Goal: Task Accomplishment & Management: Complete application form

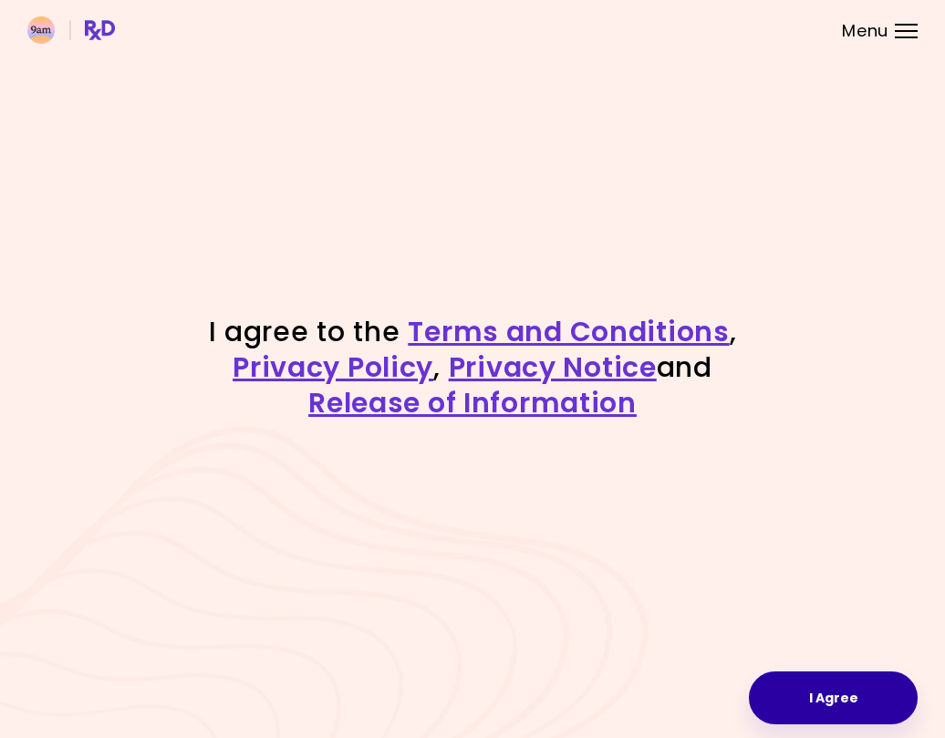
click at [836, 691] on button "I Agree" at bounding box center [832, 697] width 169 height 53
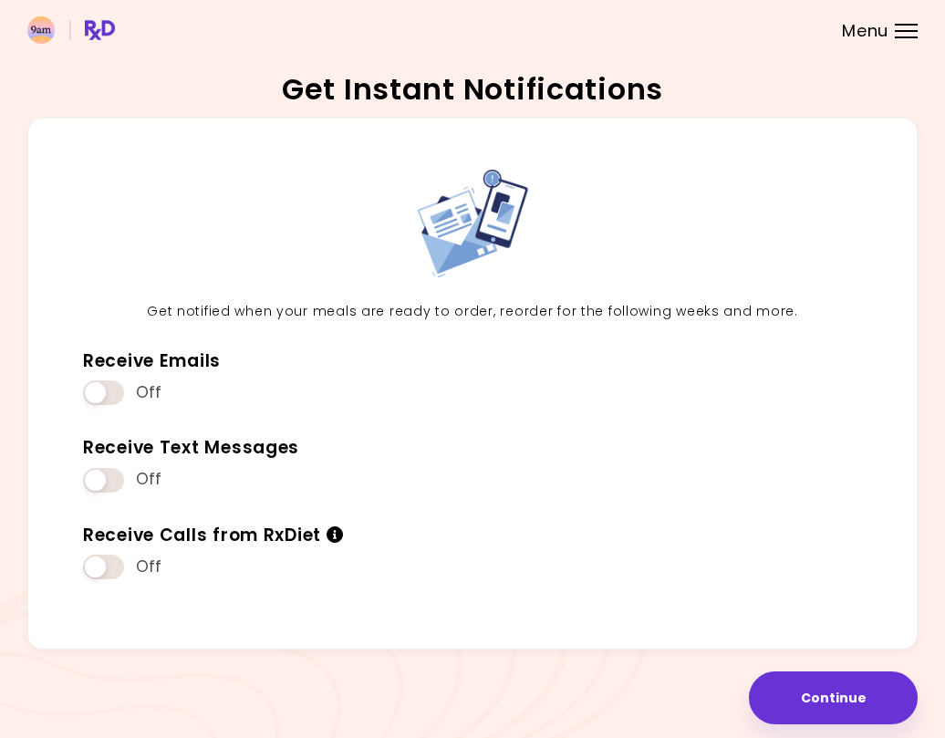
click at [902, 31] on div at bounding box center [905, 31] width 23 height 2
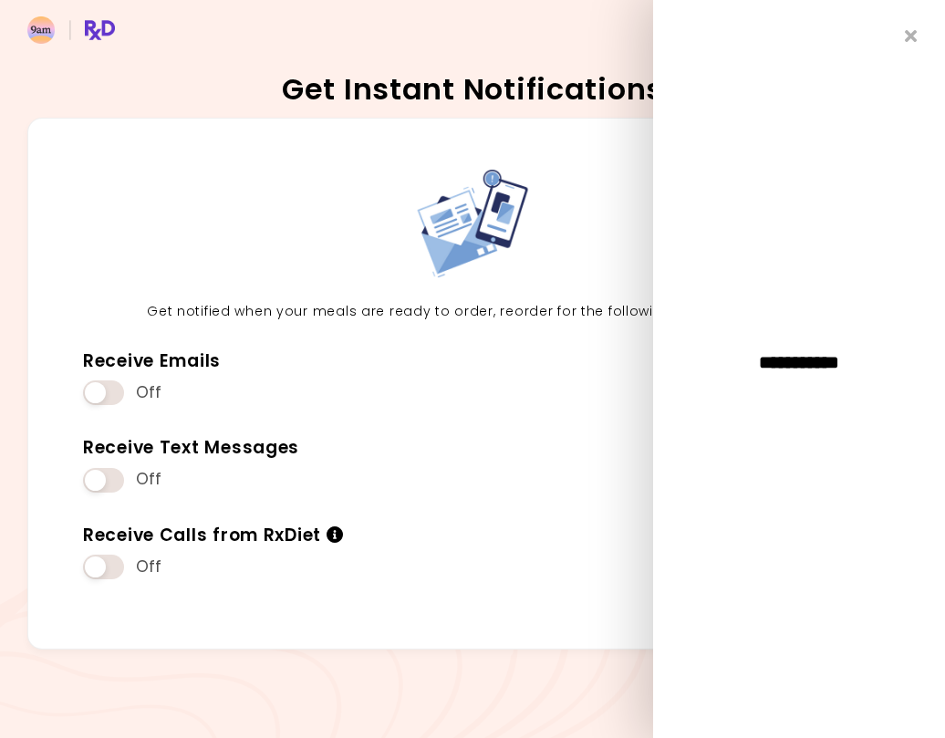
click at [902, 31] on div "**********" at bounding box center [799, 369] width 292 height 738
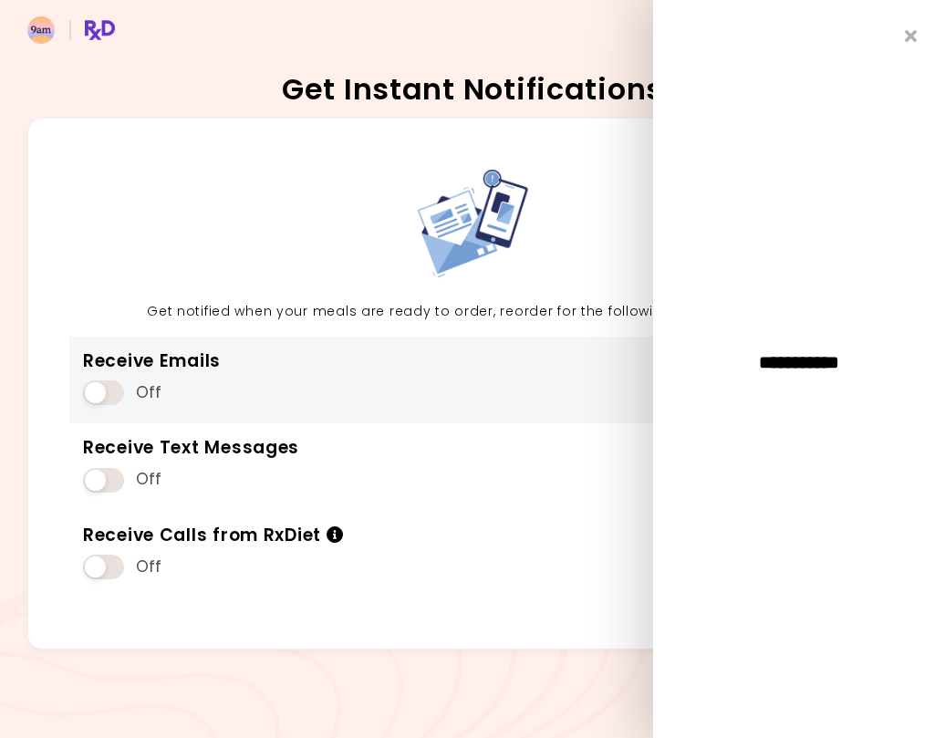
click at [263, 397] on div "Receive Emails Off" at bounding box center [472, 380] width 806 height 88
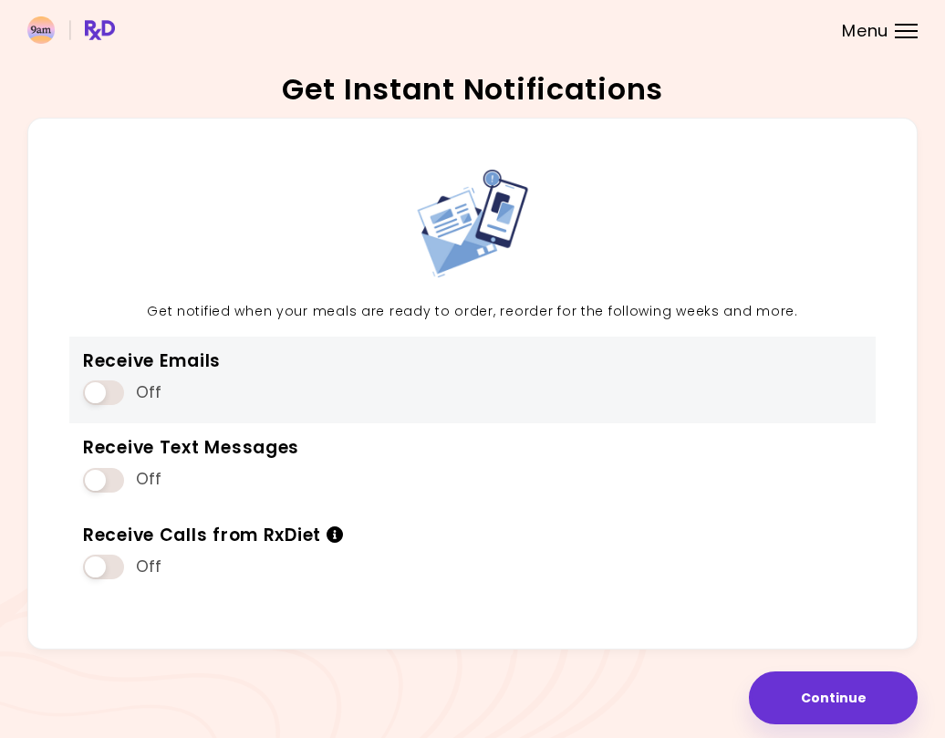
click at [111, 396] on span at bounding box center [103, 392] width 41 height 25
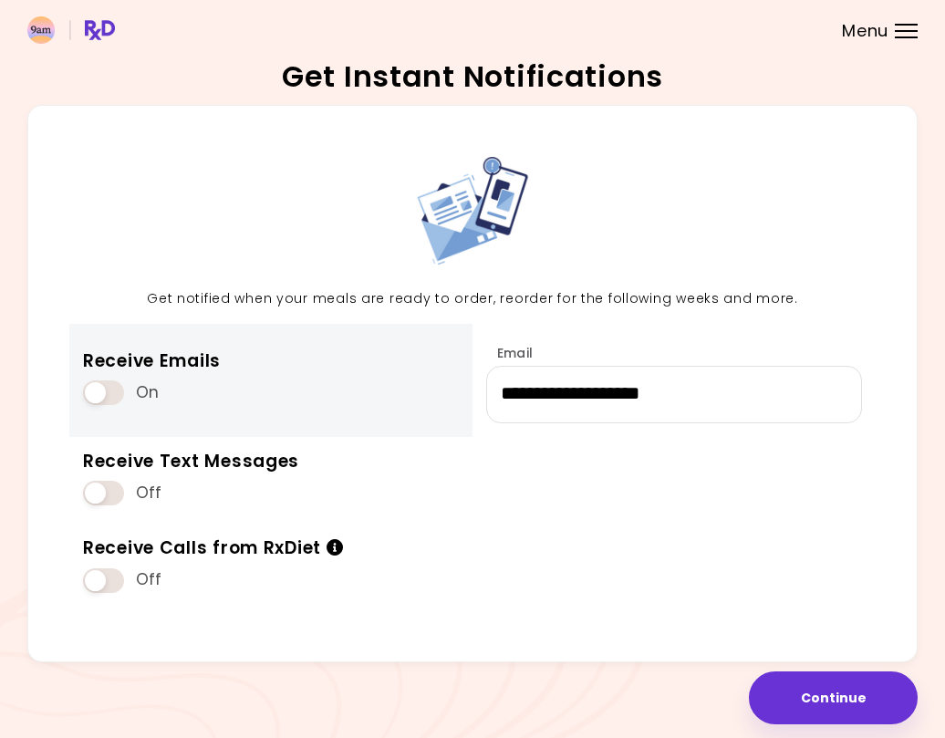
click at [97, 396] on span at bounding box center [103, 392] width 41 height 25
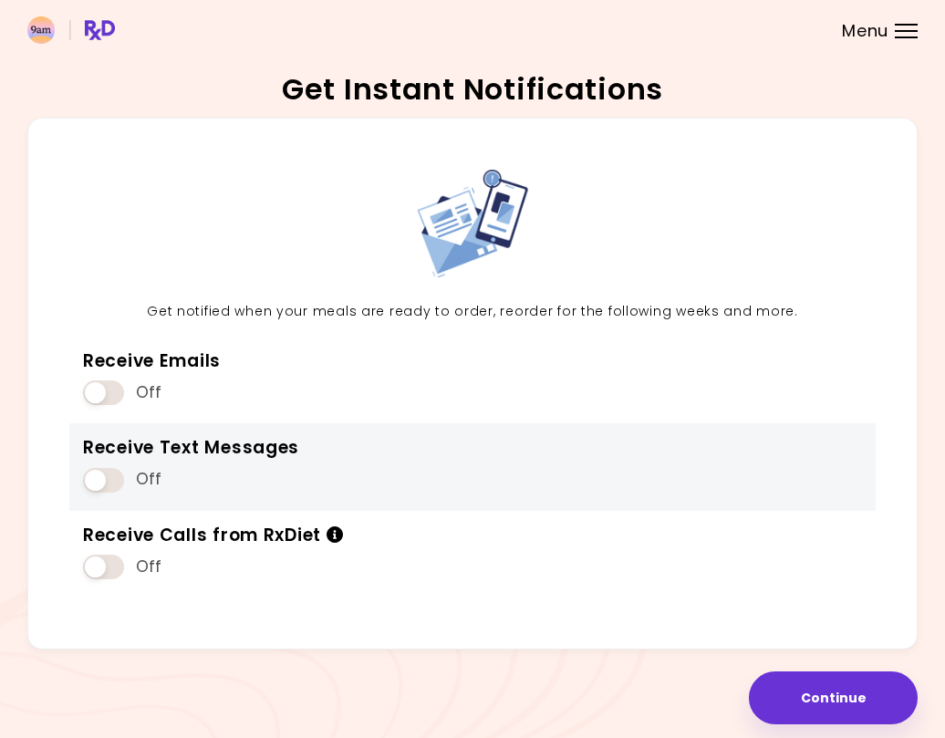
click at [104, 479] on span at bounding box center [103, 480] width 41 height 25
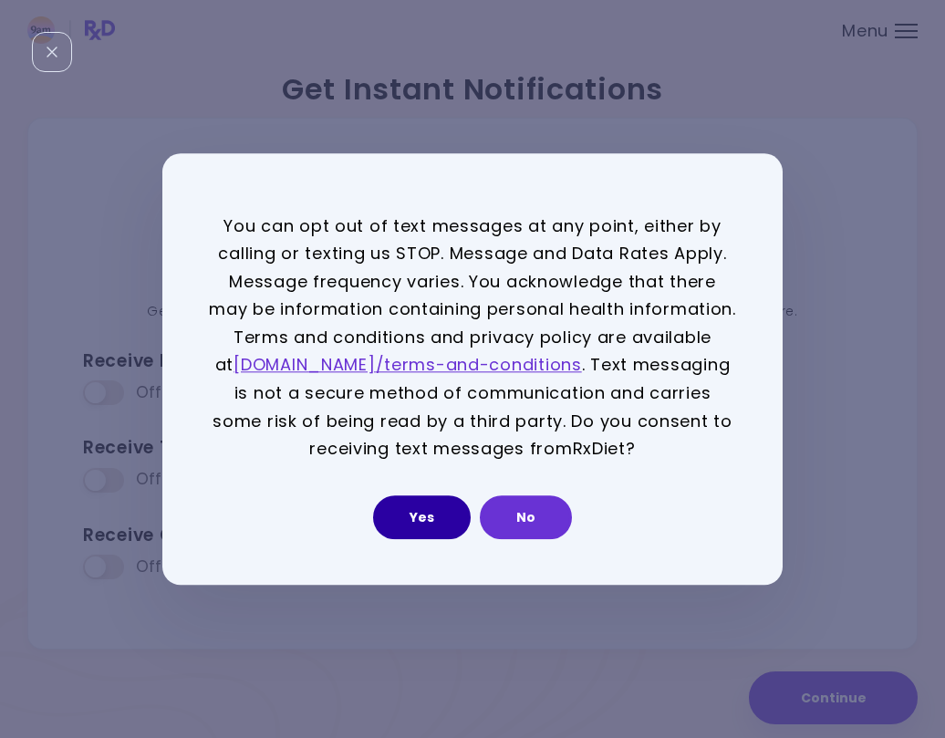
click at [428, 516] on button "Yes" at bounding box center [422, 517] width 98 height 44
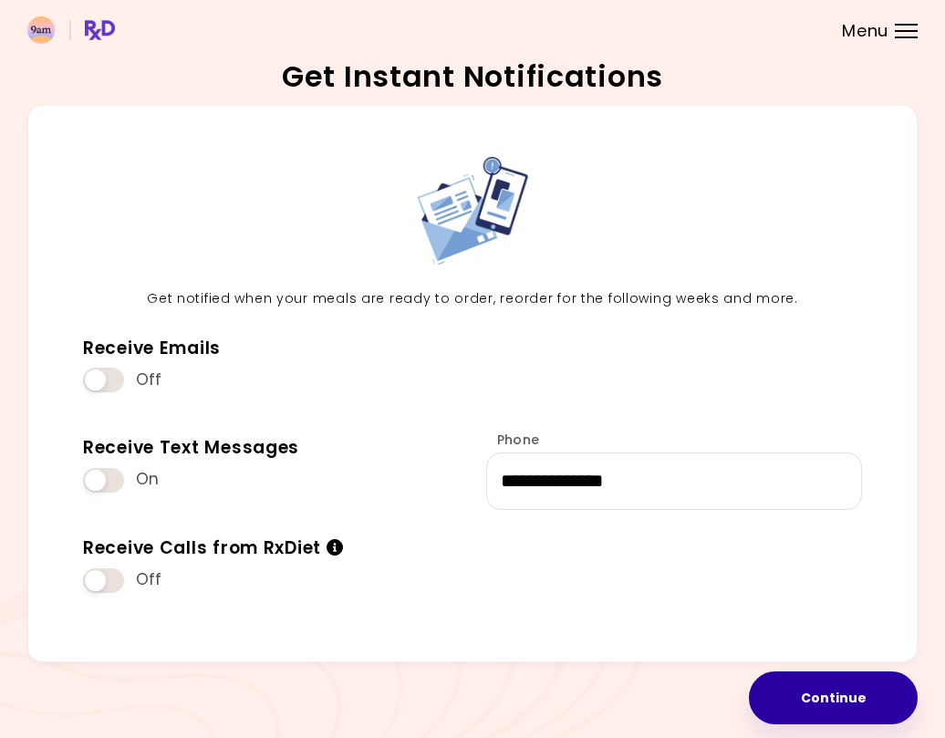
click at [797, 688] on button "Continue" at bounding box center [832, 697] width 169 height 53
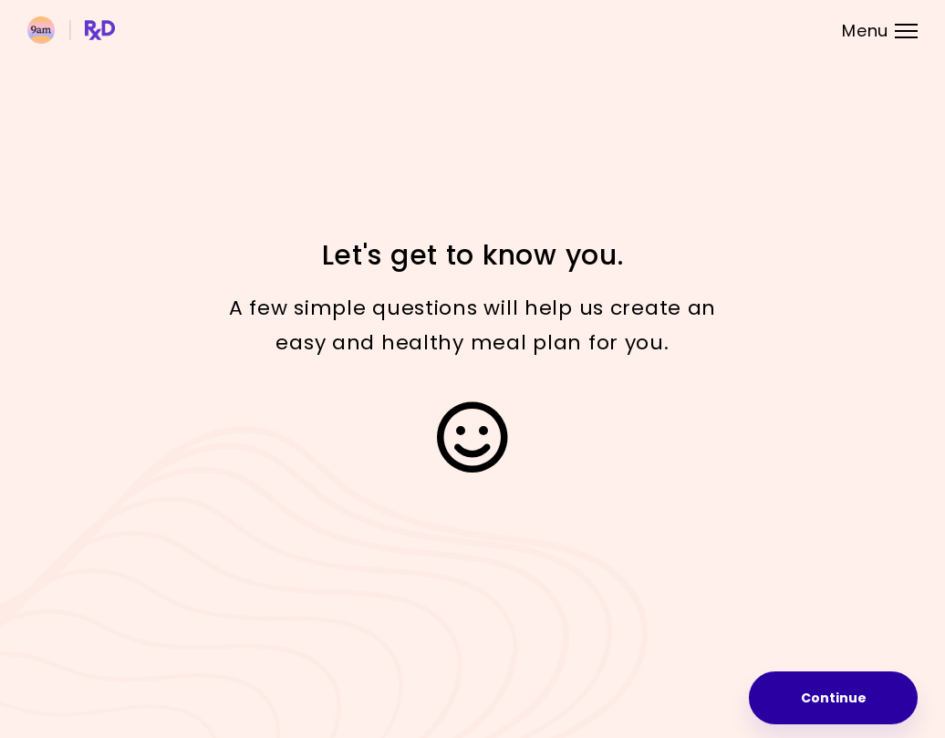
click at [797, 692] on button "Continue" at bounding box center [832, 697] width 169 height 53
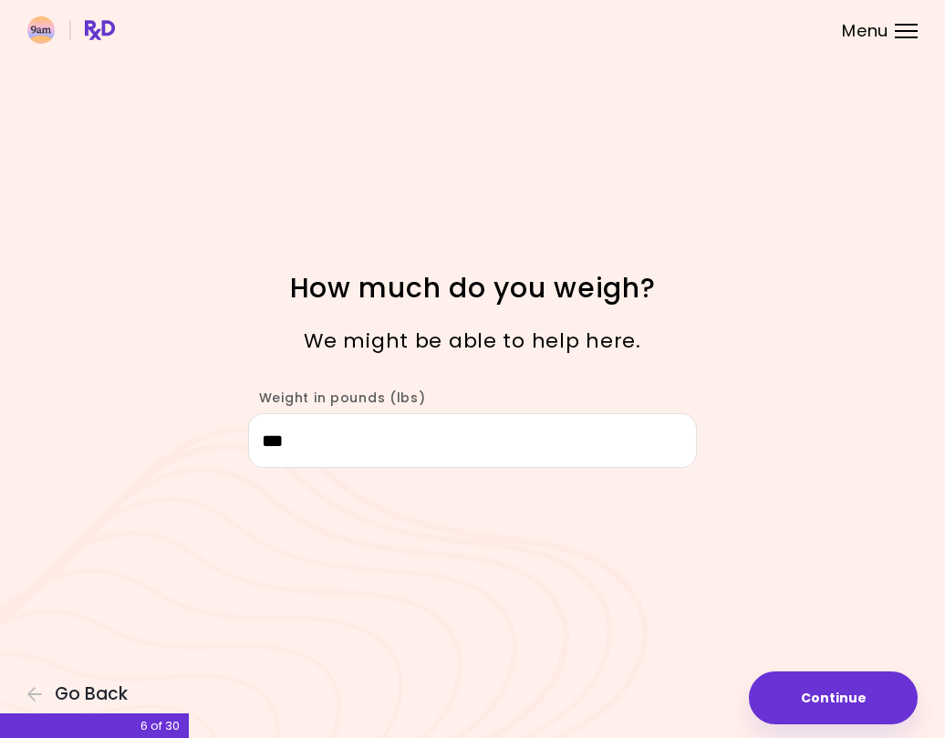
click at [797, 692] on button "Continue" at bounding box center [832, 697] width 169 height 53
select select "****"
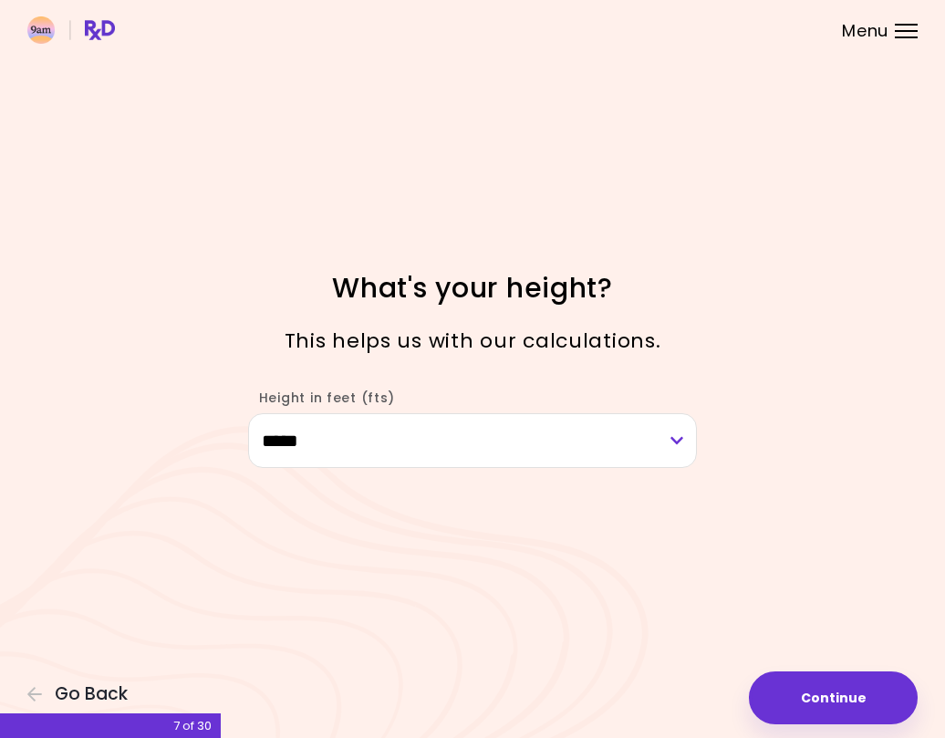
click at [797, 692] on button "Continue" at bounding box center [832, 697] width 169 height 53
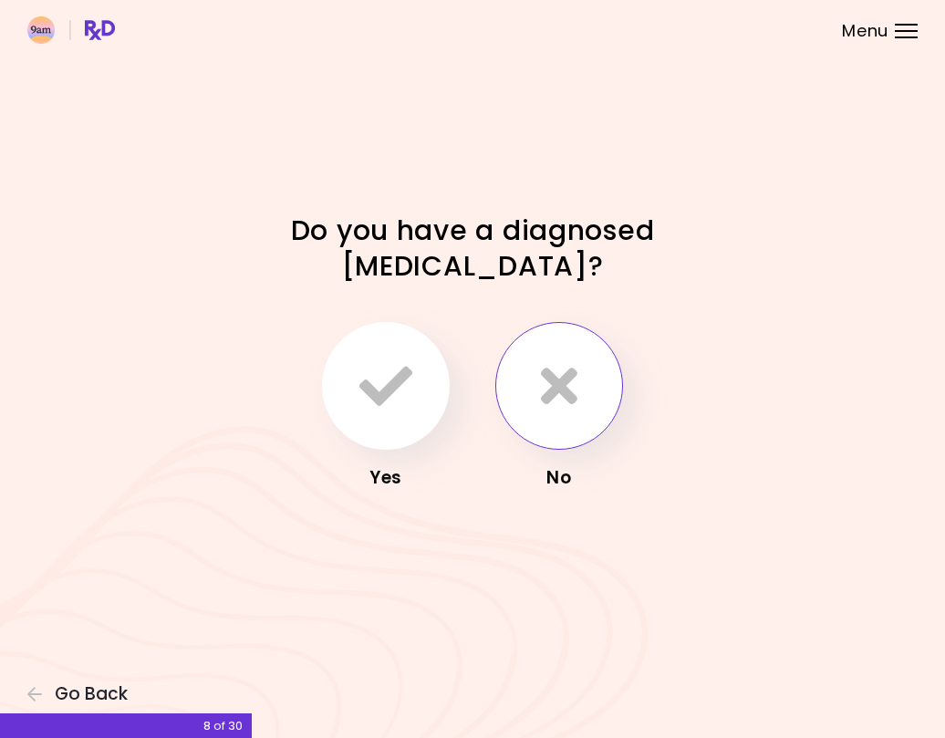
click at [607, 416] on button "button" at bounding box center [559, 386] width 128 height 128
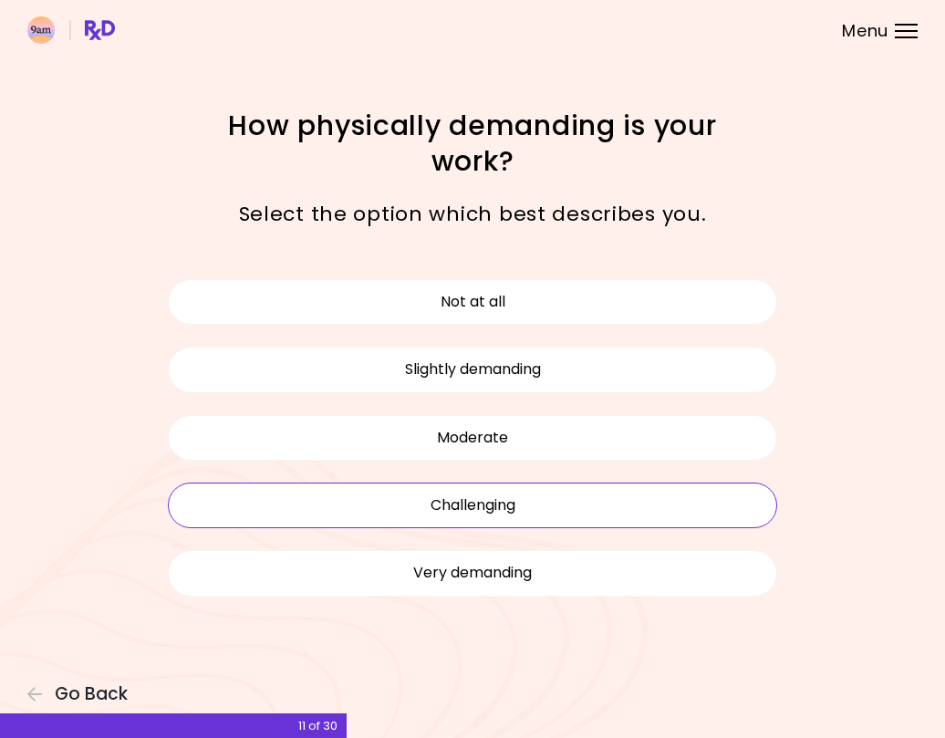
click at [603, 509] on button "Challenging" at bounding box center [472, 505] width 609 height 46
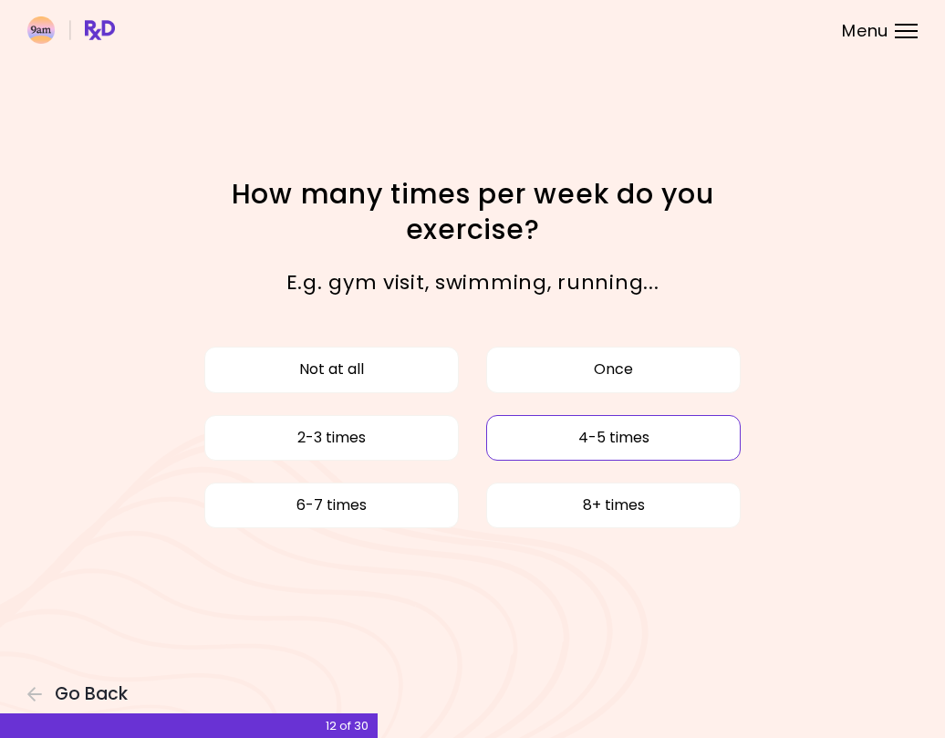
click at [530, 439] on button "4-5 times" at bounding box center [613, 438] width 254 height 46
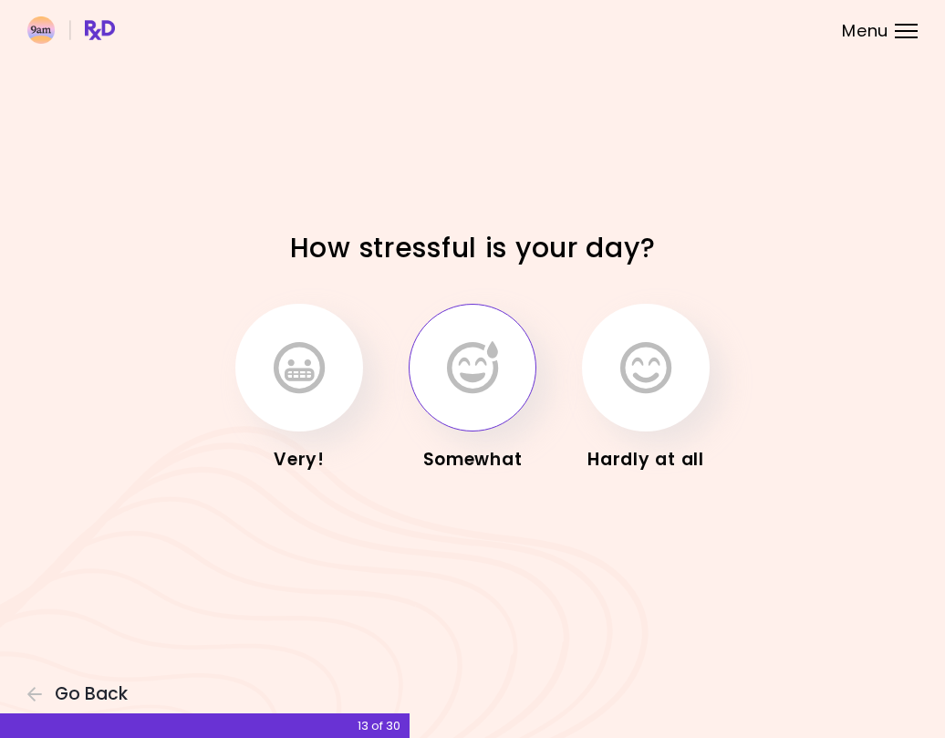
click at [483, 404] on button "button" at bounding box center [472, 368] width 128 height 128
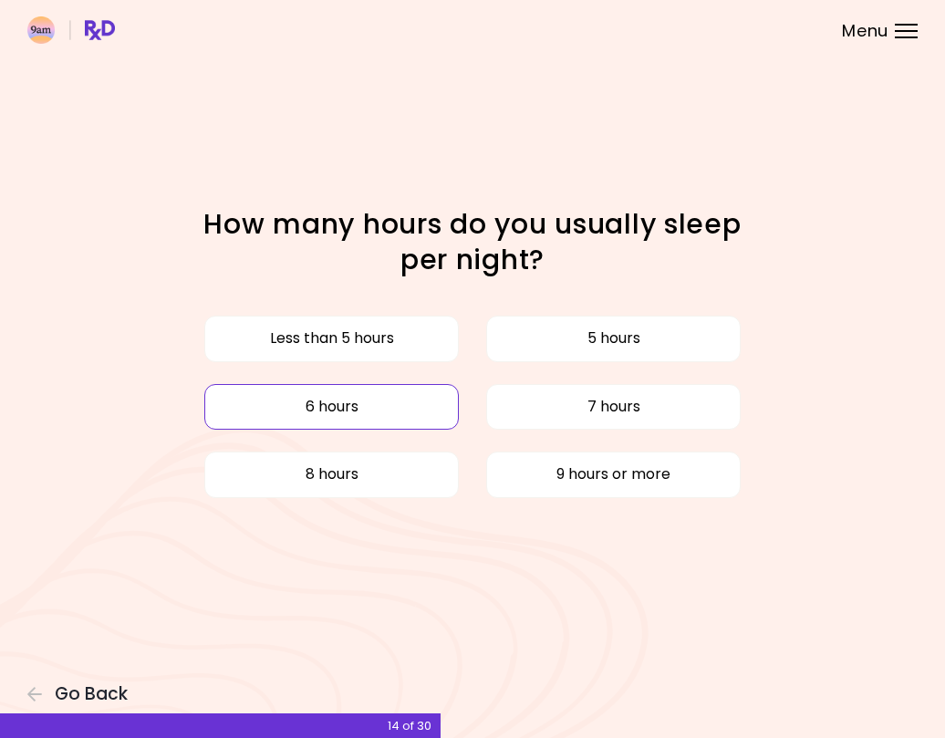
click at [379, 415] on button "6 hours" at bounding box center [331, 407] width 254 height 46
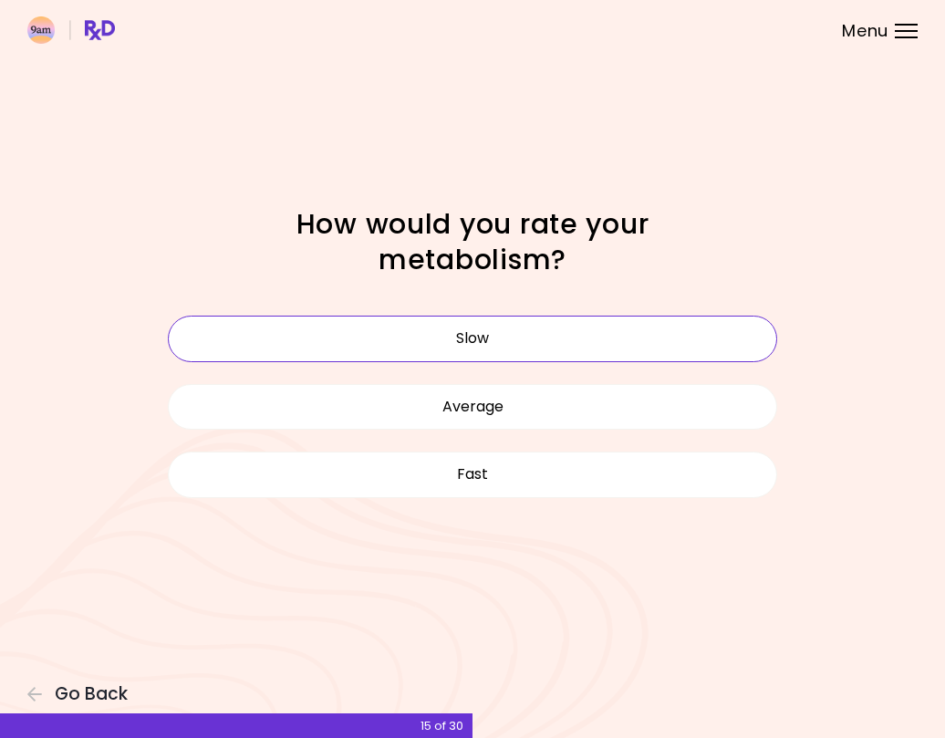
click at [439, 354] on button "Slow" at bounding box center [472, 338] width 609 height 46
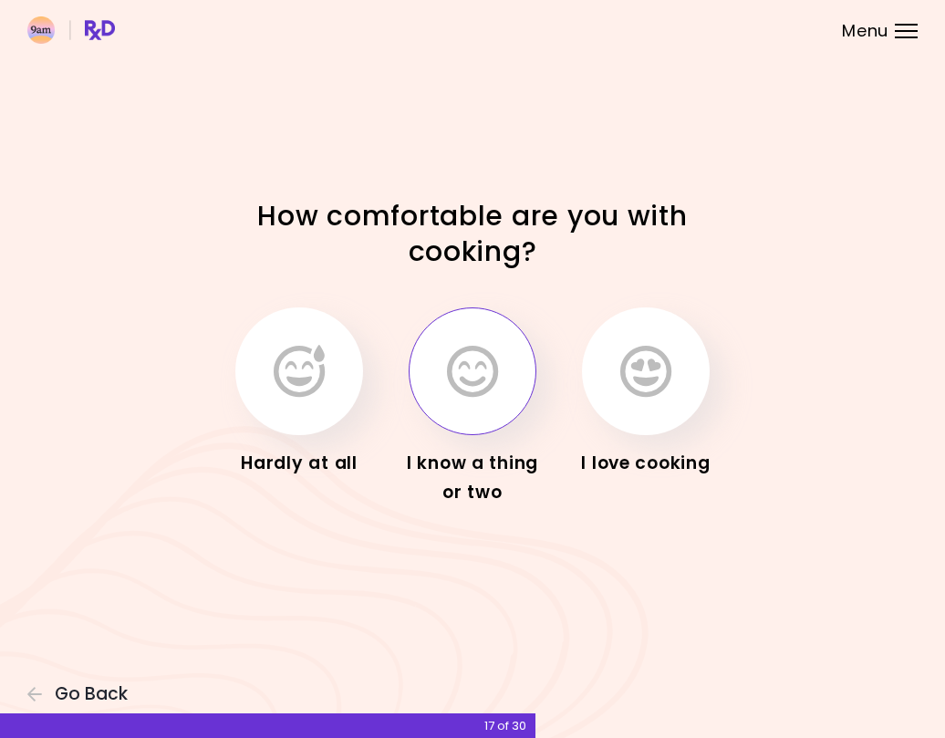
click at [479, 374] on icon "button" at bounding box center [472, 371] width 51 height 53
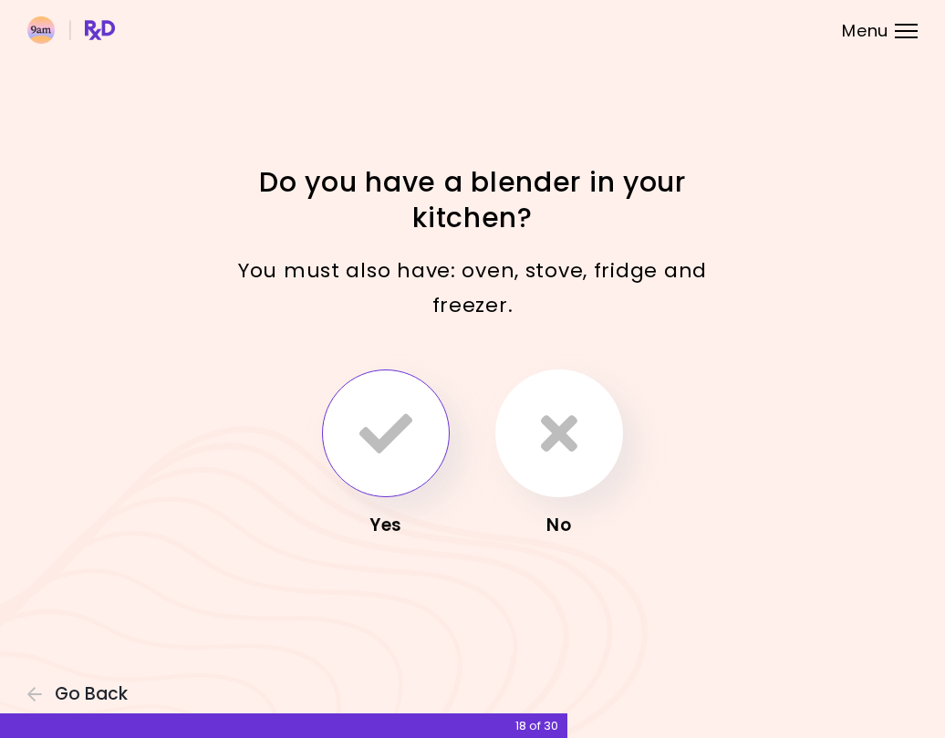
click at [392, 439] on icon "button" at bounding box center [385, 433] width 53 height 53
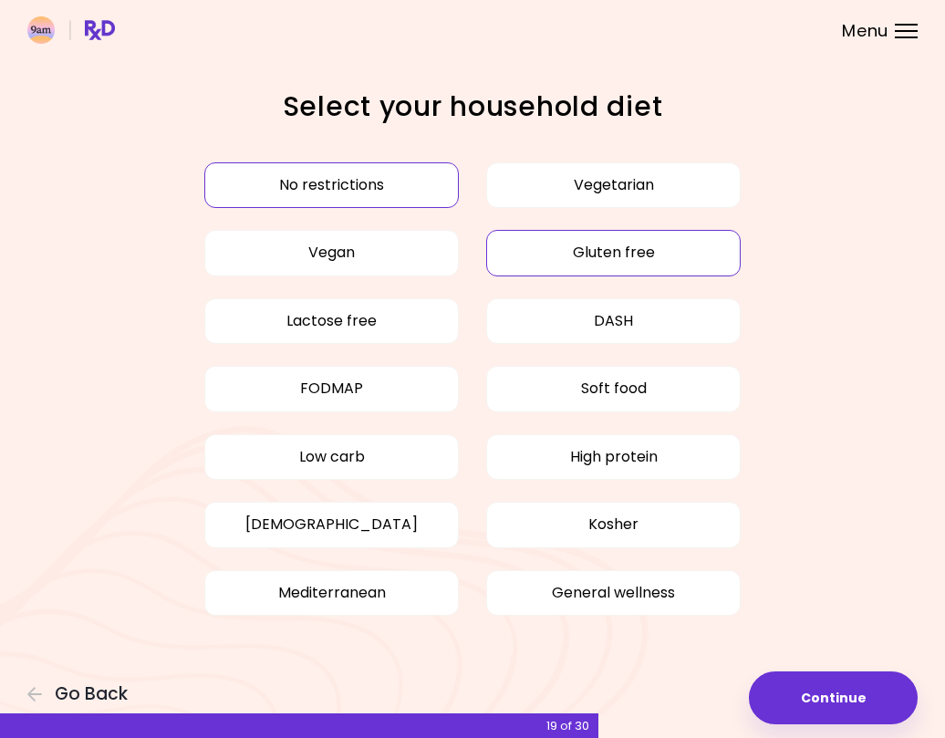
click at [532, 251] on button "Gluten free" at bounding box center [613, 253] width 254 height 46
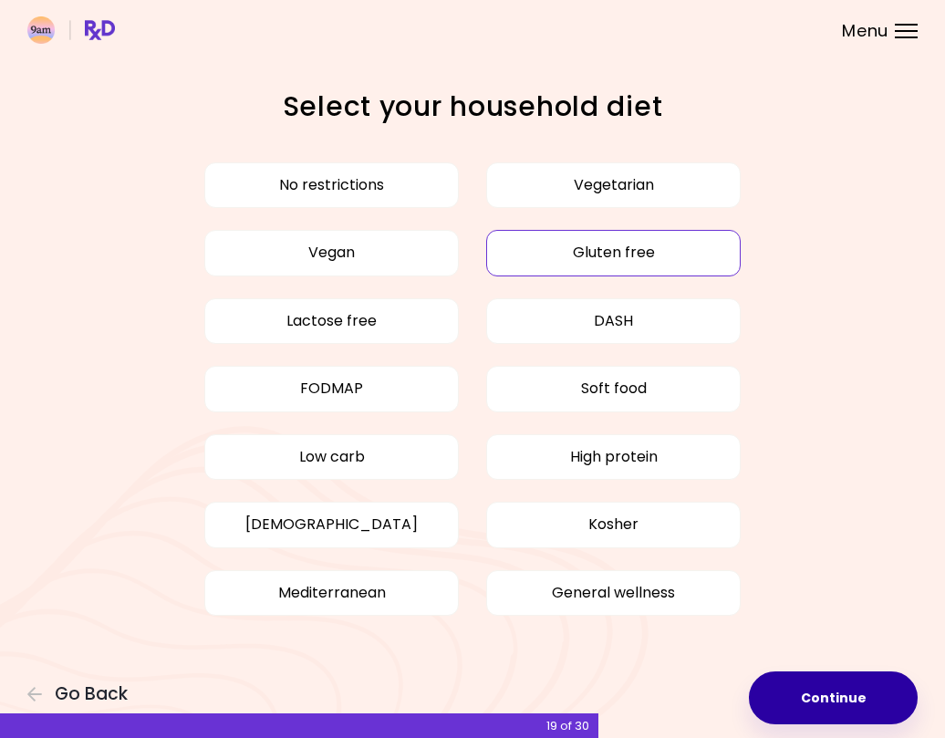
click at [815, 682] on button "Continue" at bounding box center [832, 697] width 169 height 53
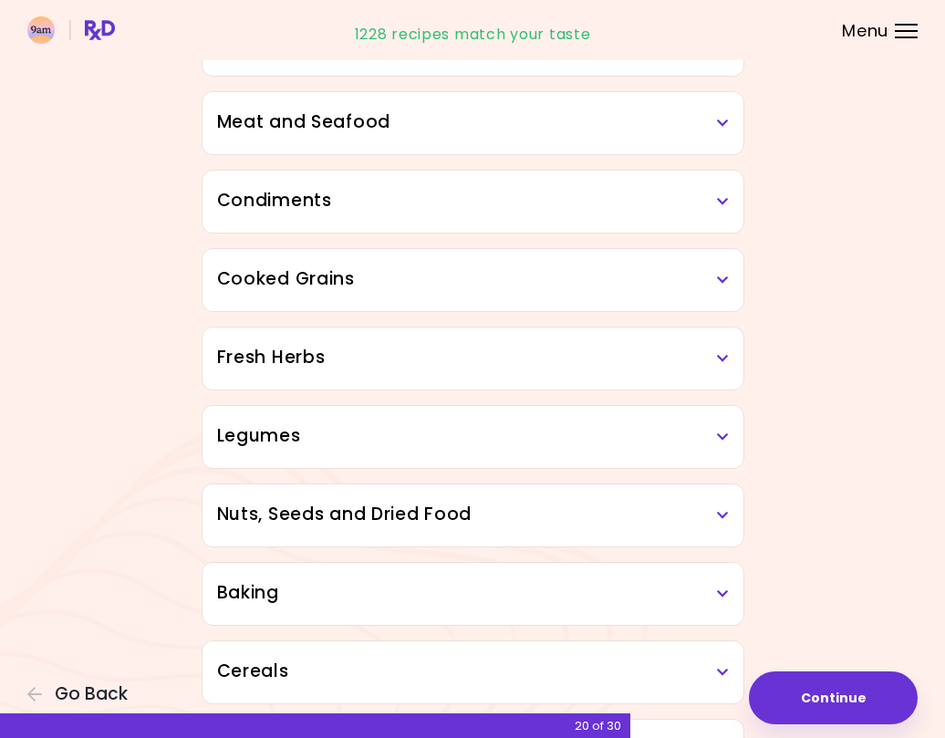
scroll to position [472, 0]
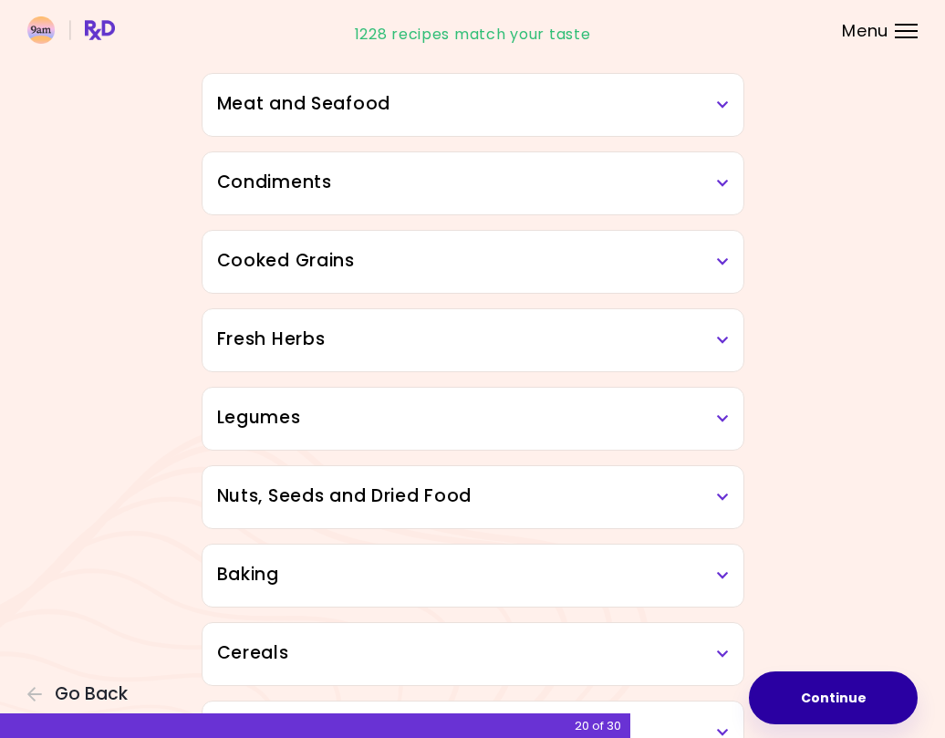
click at [829, 683] on button "Continue" at bounding box center [832, 697] width 169 height 53
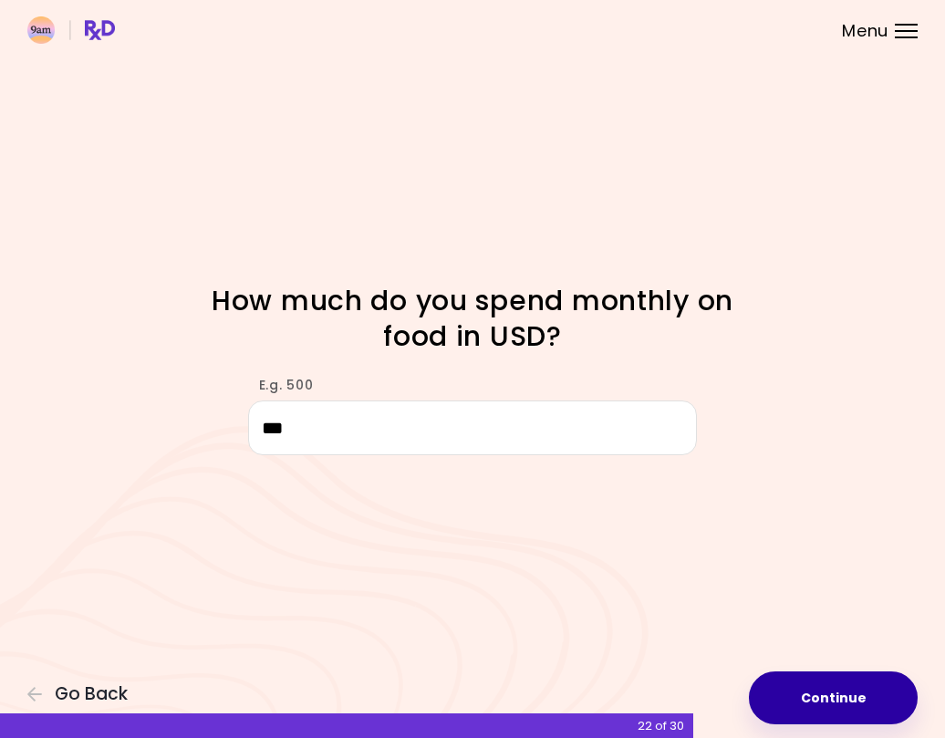
type input "***"
click at [815, 675] on button "Continue" at bounding box center [832, 697] width 169 height 53
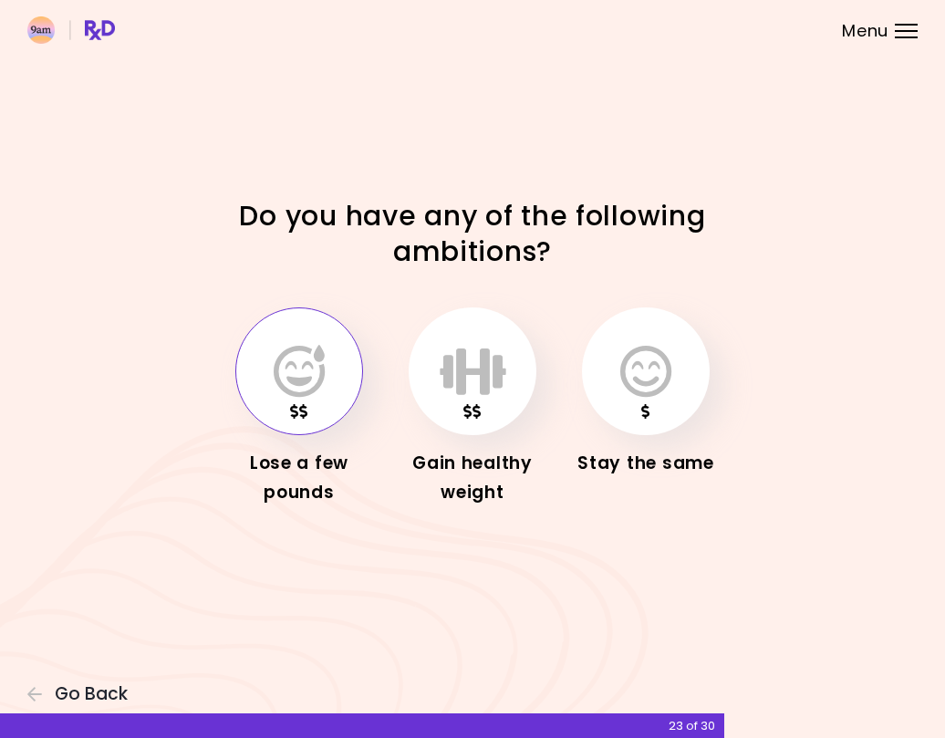
click at [291, 390] on icon "button" at bounding box center [299, 371] width 51 height 53
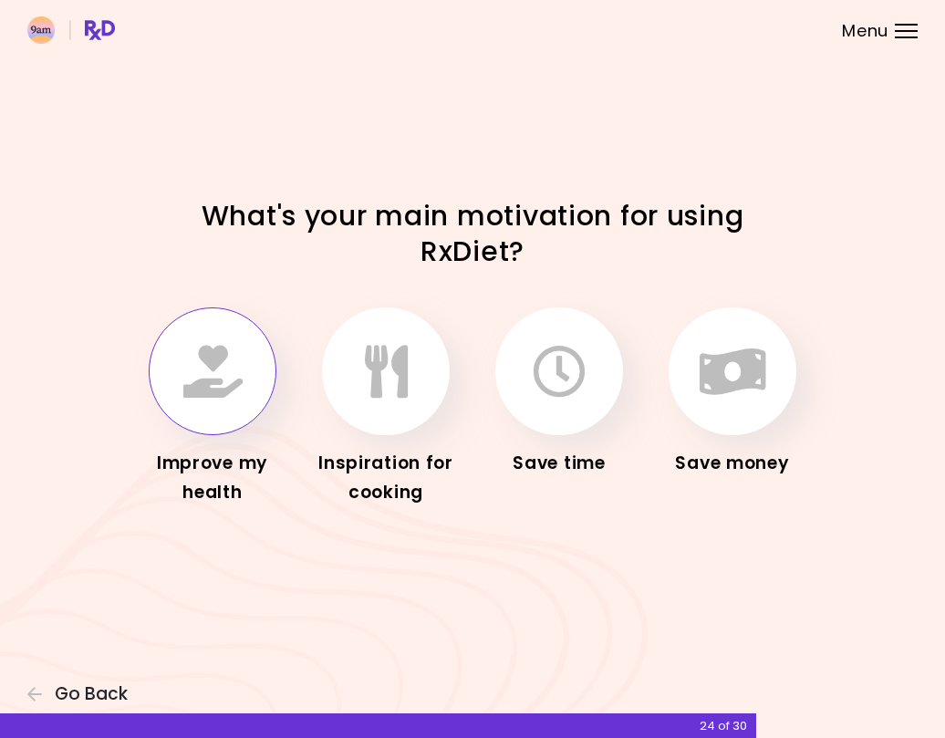
click at [247, 386] on button "button" at bounding box center [213, 371] width 128 height 128
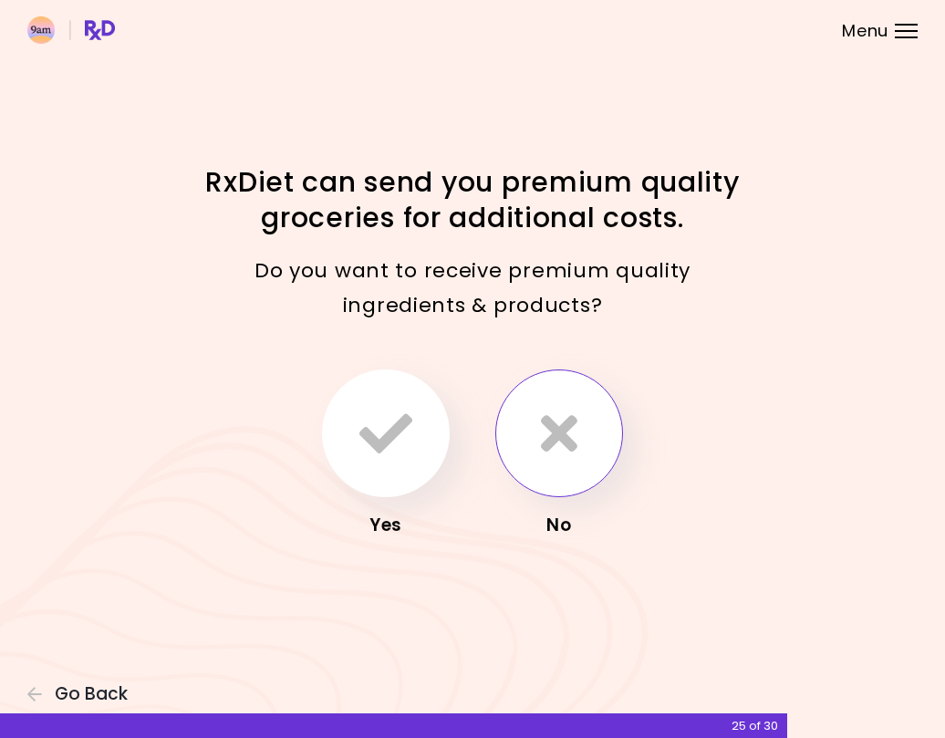
click at [553, 449] on icon "button" at bounding box center [559, 433] width 36 height 53
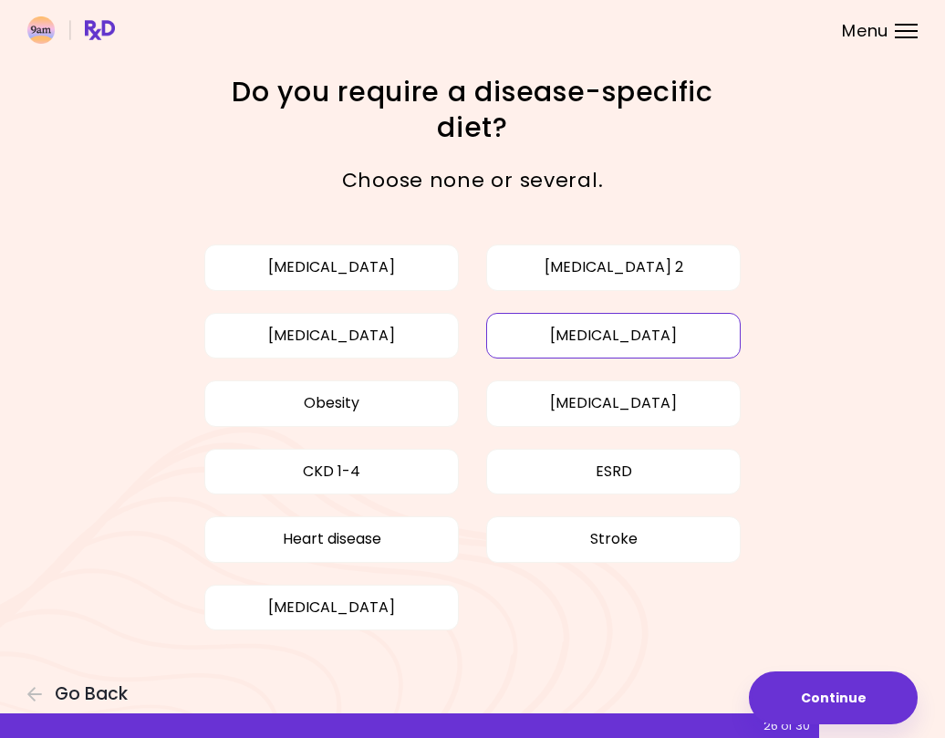
click at [581, 344] on button "[MEDICAL_DATA]" at bounding box center [613, 336] width 254 height 46
click at [371, 329] on button "[MEDICAL_DATA]" at bounding box center [331, 336] width 254 height 46
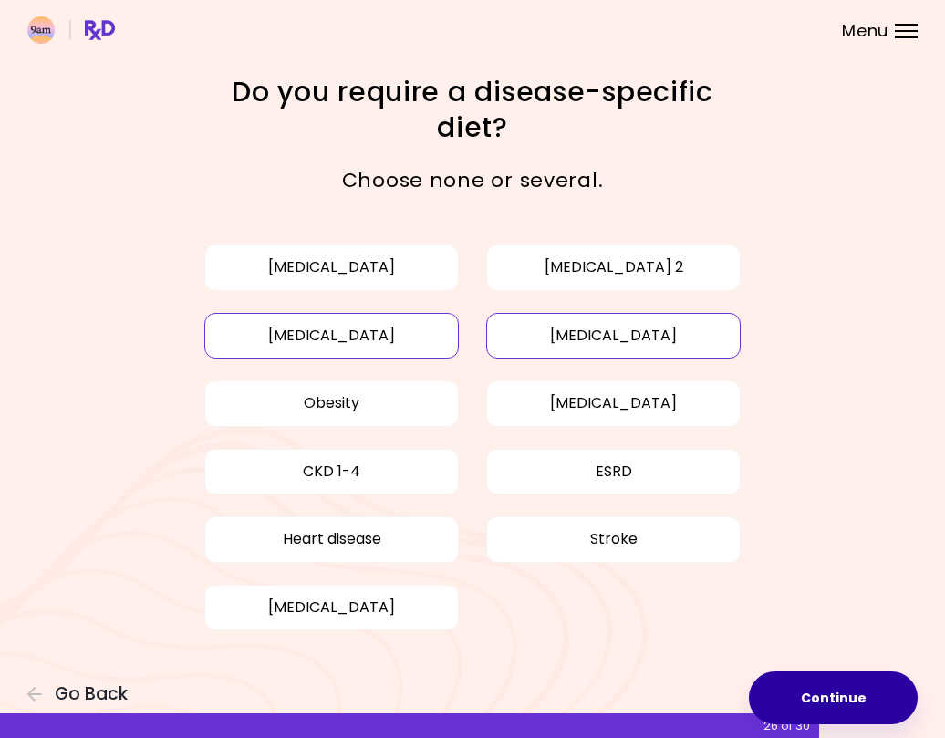
click at [841, 686] on button "Continue" at bounding box center [832, 697] width 169 height 53
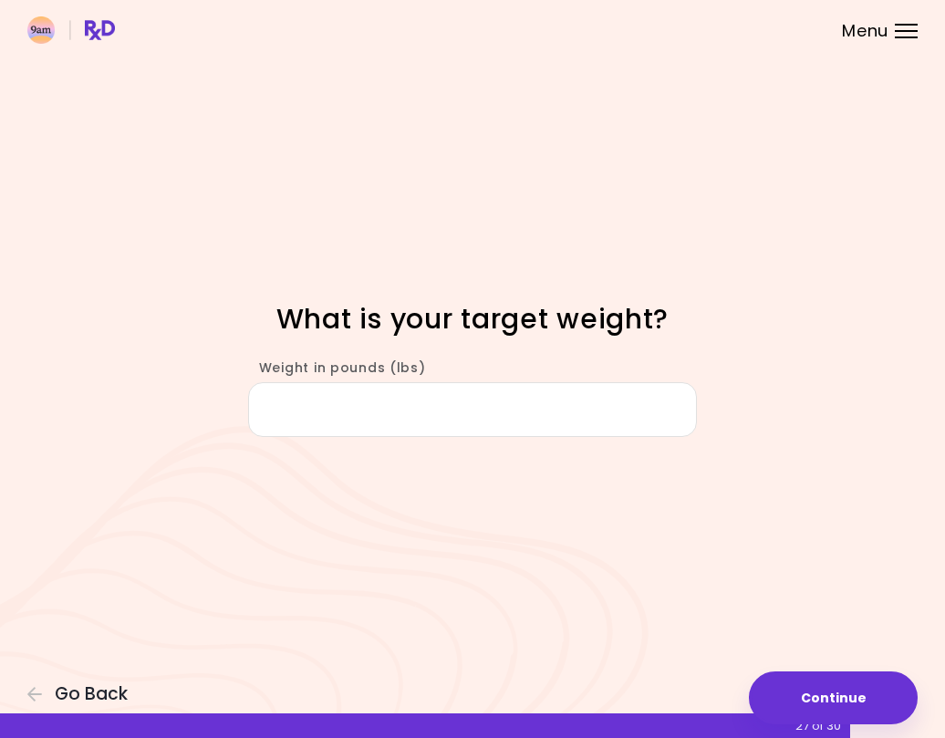
click at [483, 406] on input "Weight in pounds (lbs)" at bounding box center [472, 409] width 449 height 55
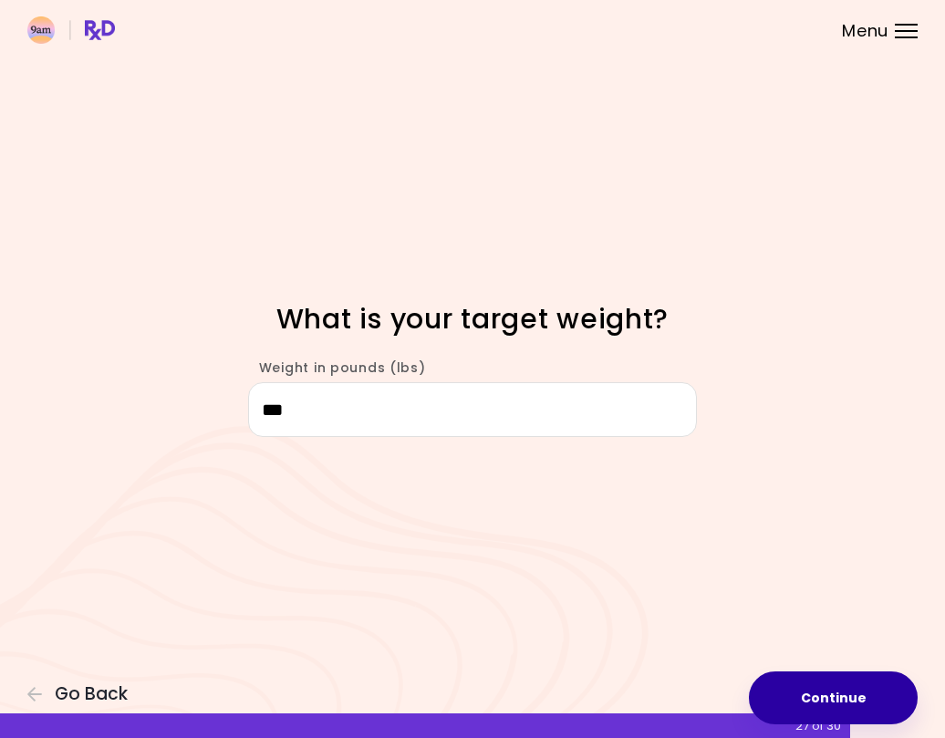
type input "***"
click at [826, 679] on button "Continue" at bounding box center [832, 697] width 169 height 53
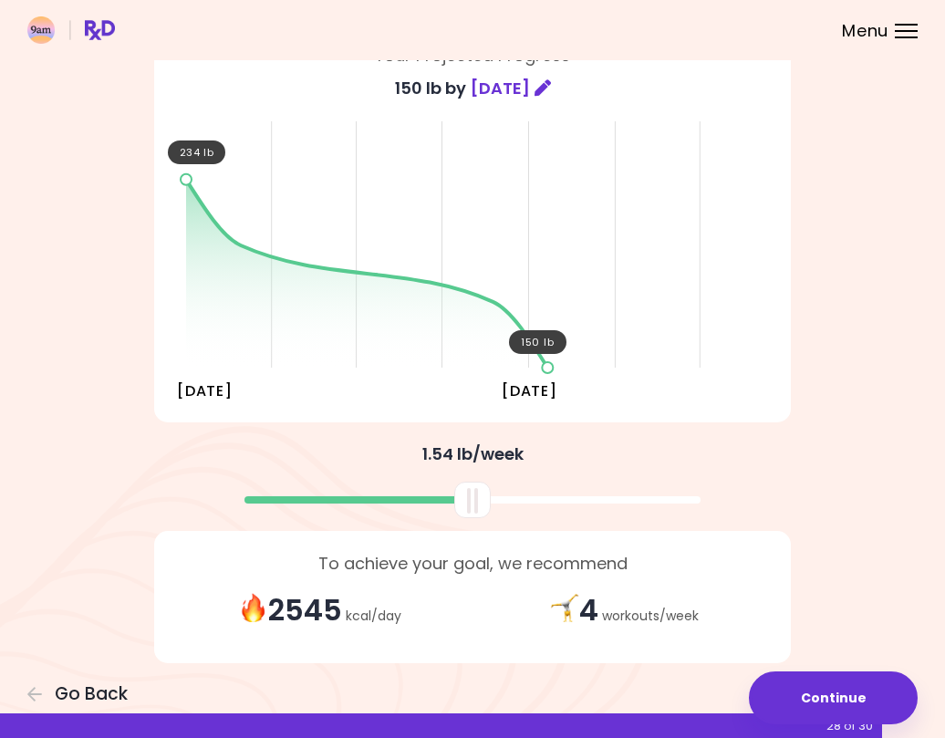
scroll to position [129, 0]
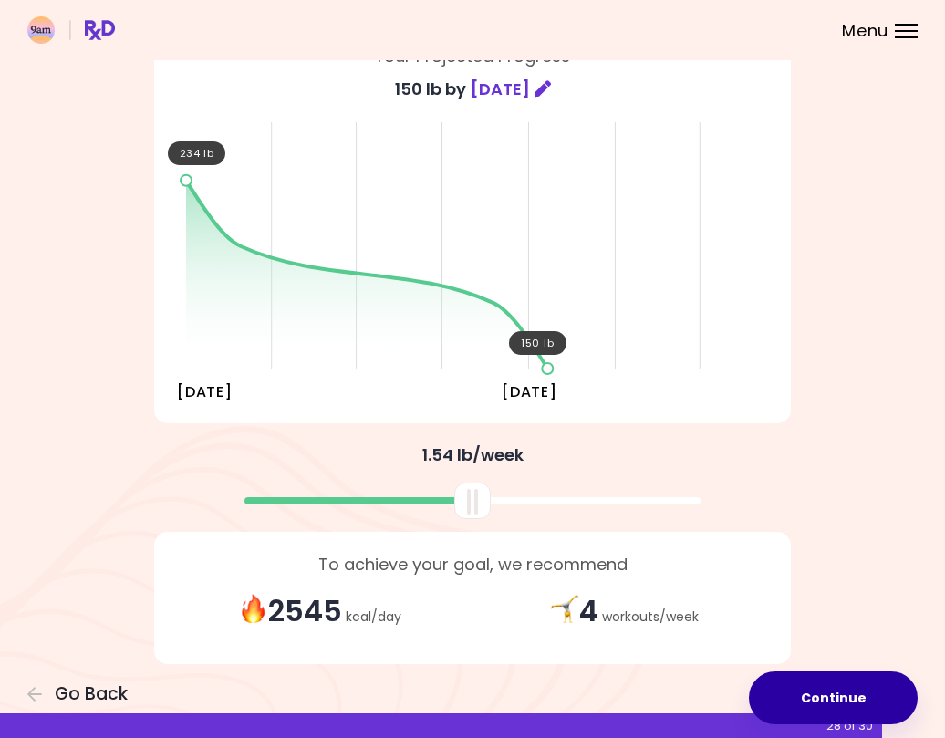
click at [854, 678] on button "Continue" at bounding box center [832, 697] width 169 height 53
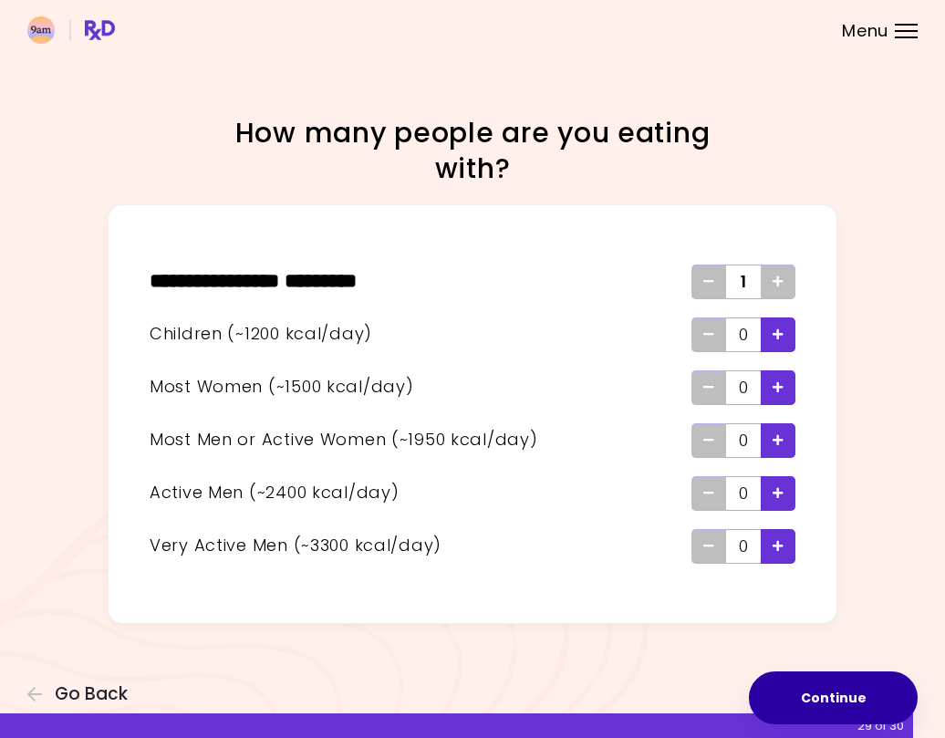
click at [821, 694] on button "Continue" at bounding box center [832, 697] width 169 height 53
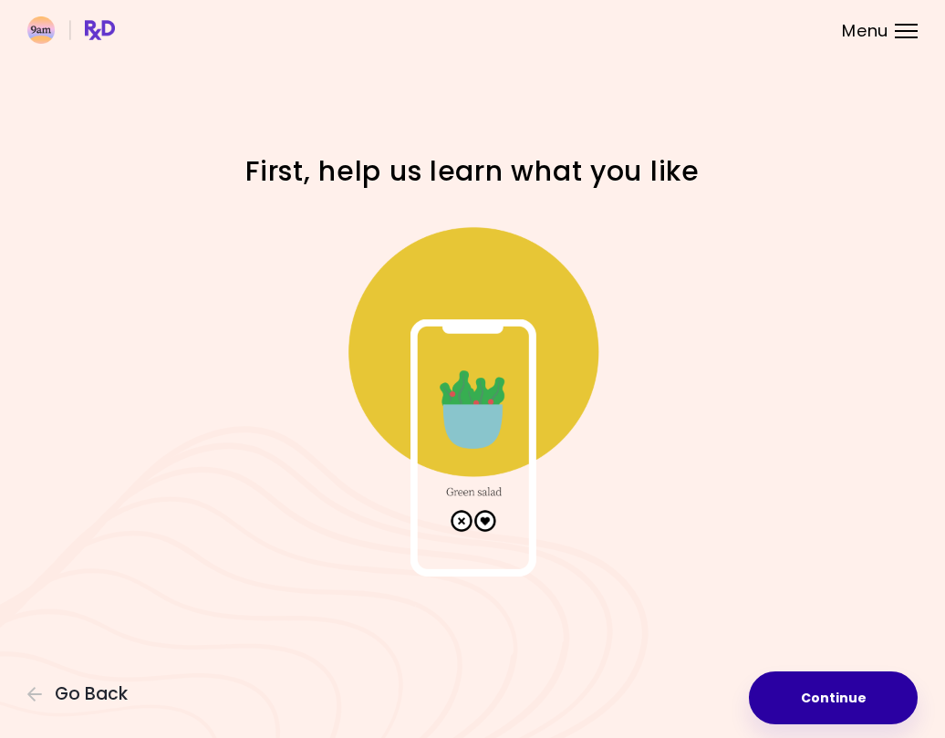
click at [821, 694] on button "Continue" at bounding box center [832, 697] width 169 height 53
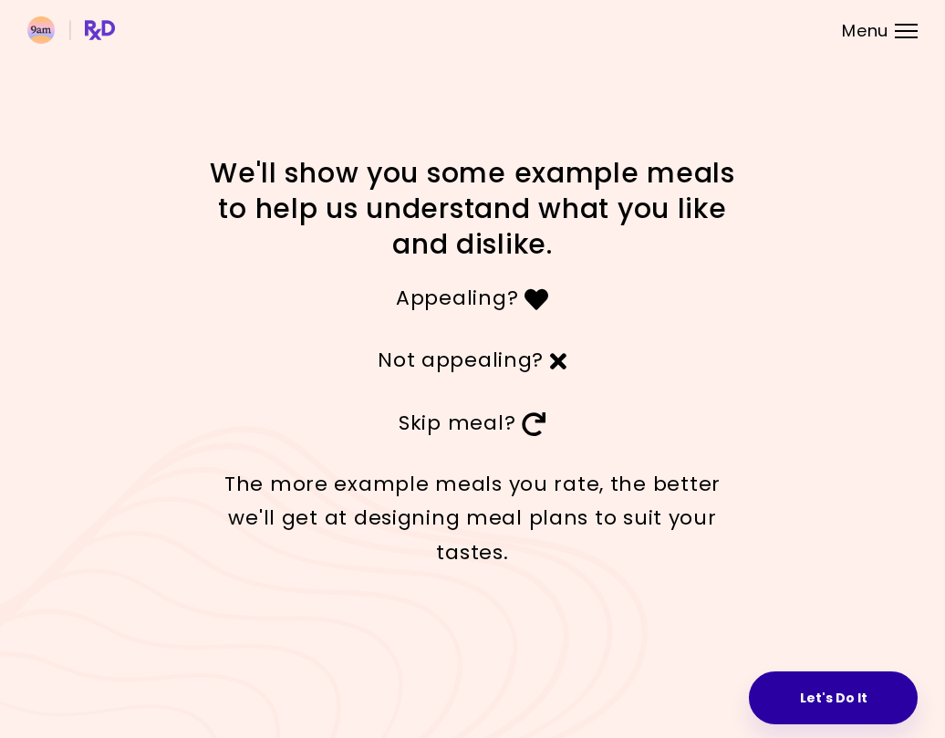
click at [822, 696] on button "Let's Do It" at bounding box center [832, 697] width 169 height 53
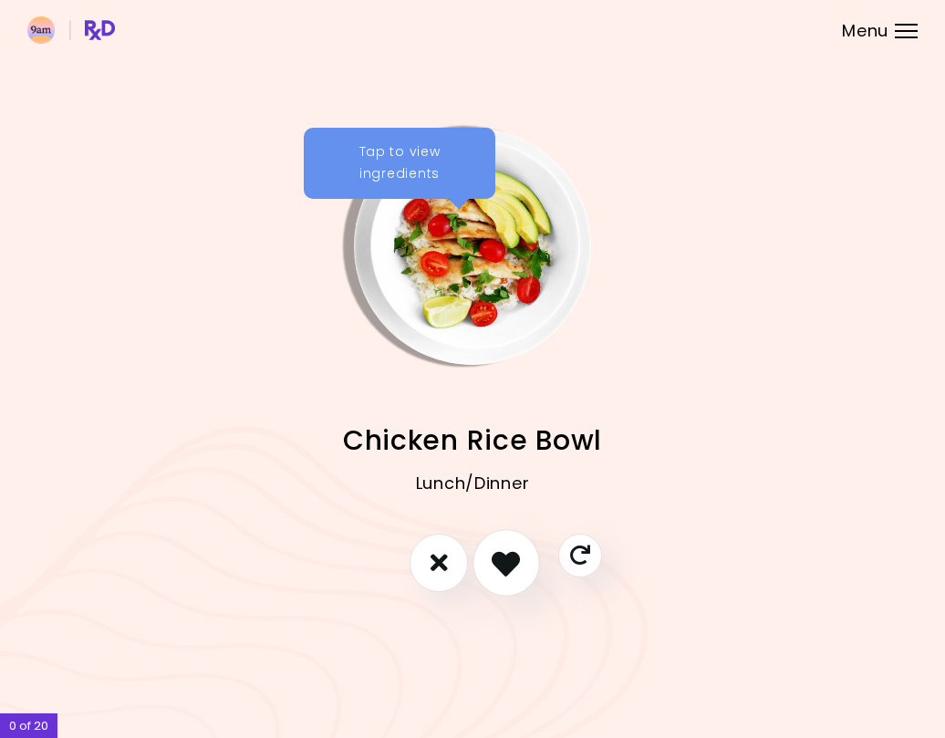
click at [513, 573] on icon "I like this recipe" at bounding box center [505, 562] width 28 height 28
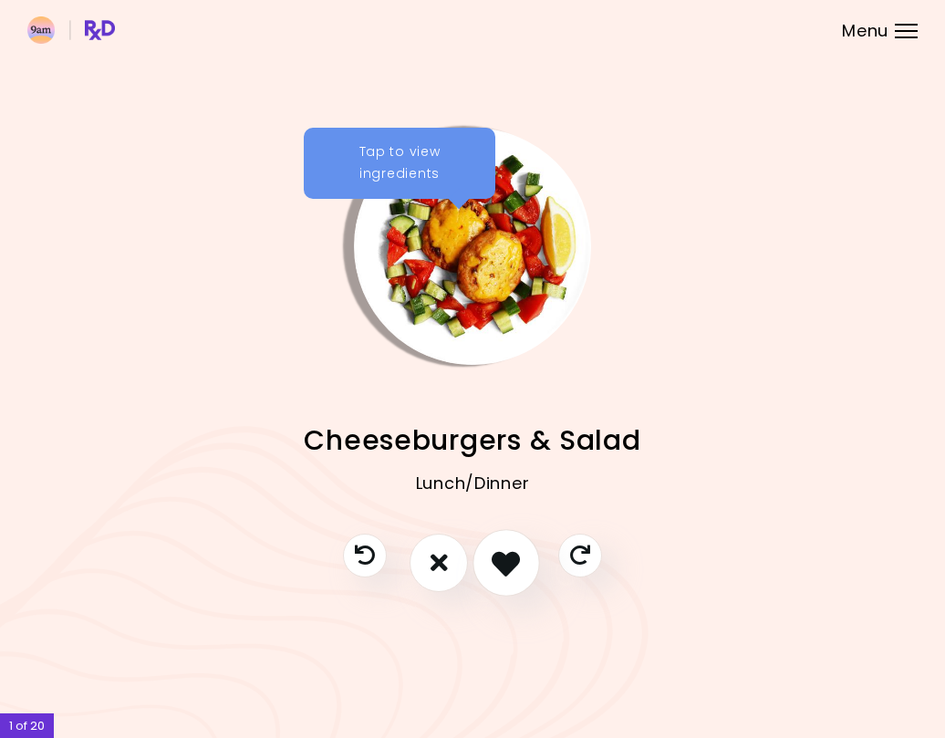
click at [513, 573] on icon "I like this recipe" at bounding box center [505, 562] width 28 height 28
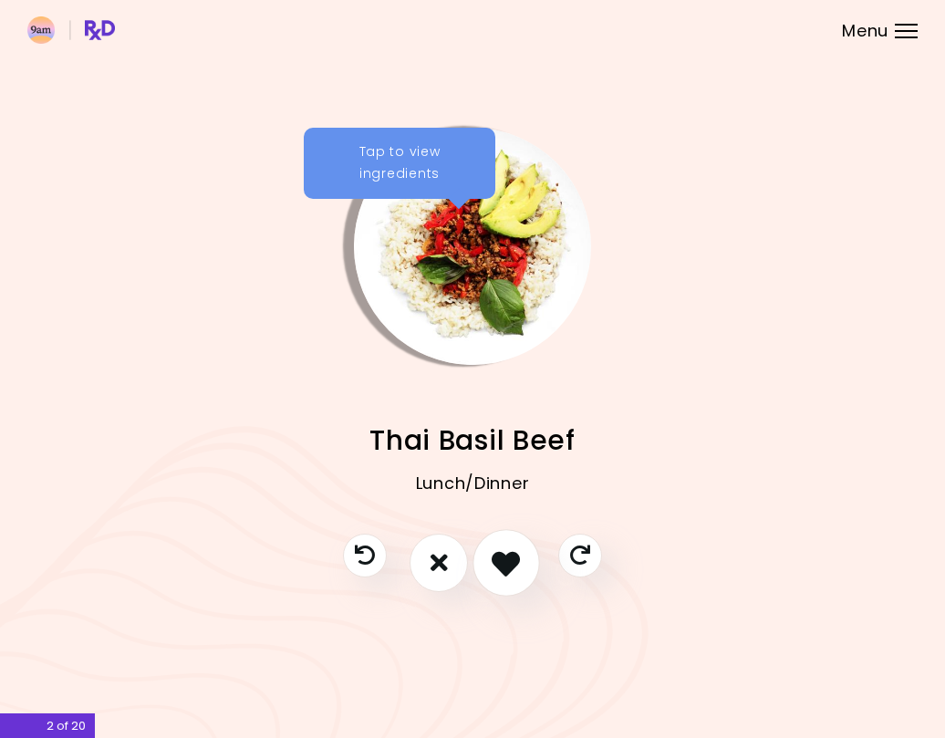
click at [511, 569] on icon "I like this recipe" at bounding box center [505, 562] width 28 height 28
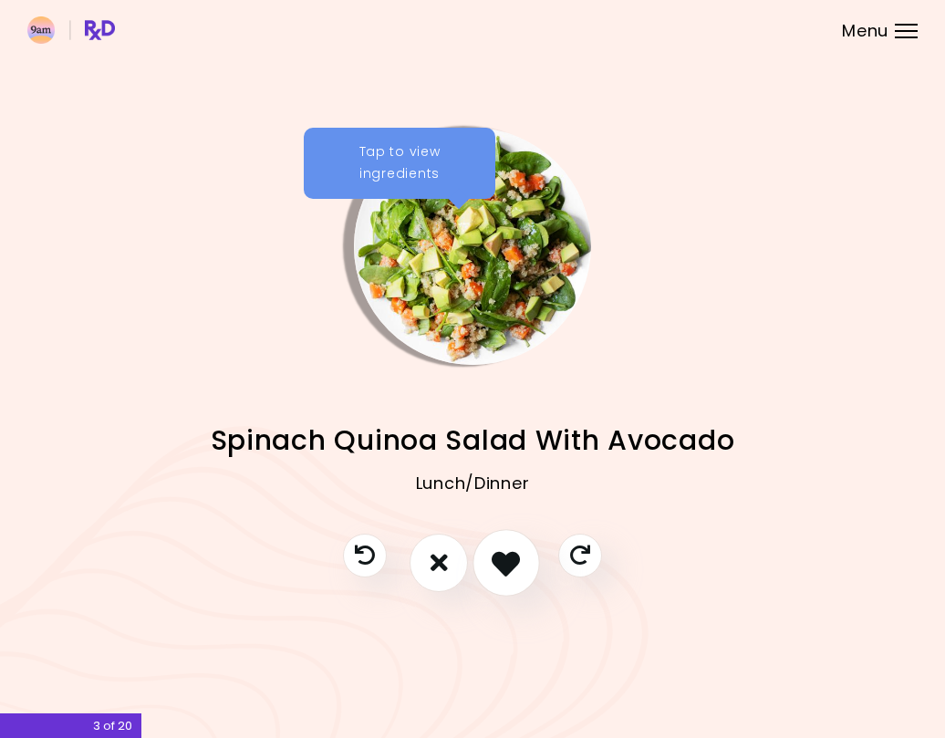
click at [510, 566] on icon "I like this recipe" at bounding box center [505, 562] width 28 height 28
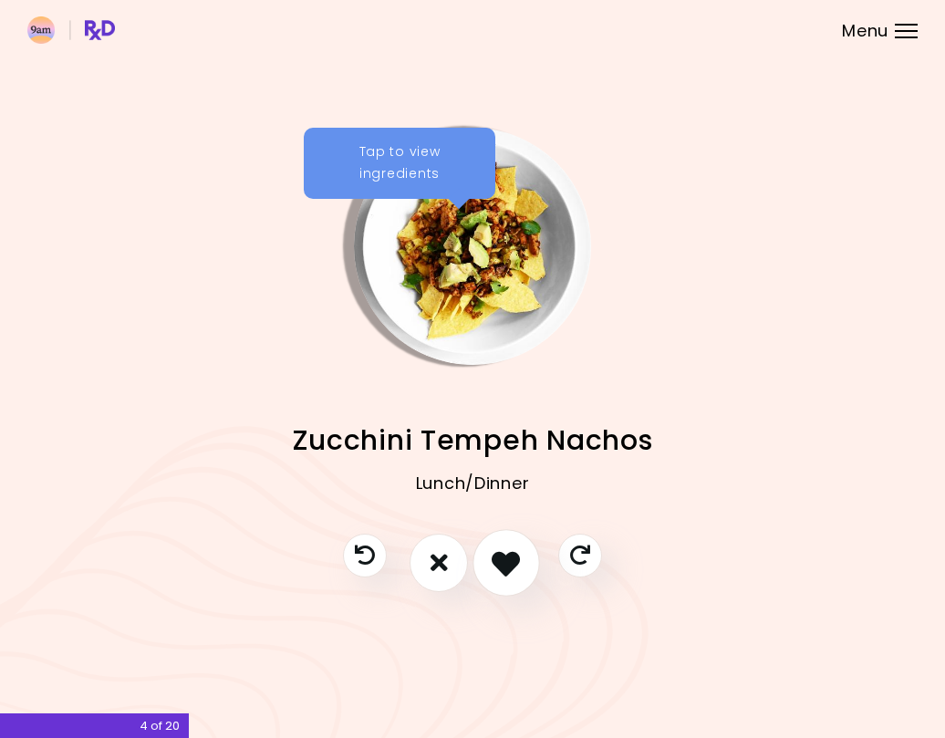
click at [508, 563] on icon "I like this recipe" at bounding box center [505, 562] width 28 height 28
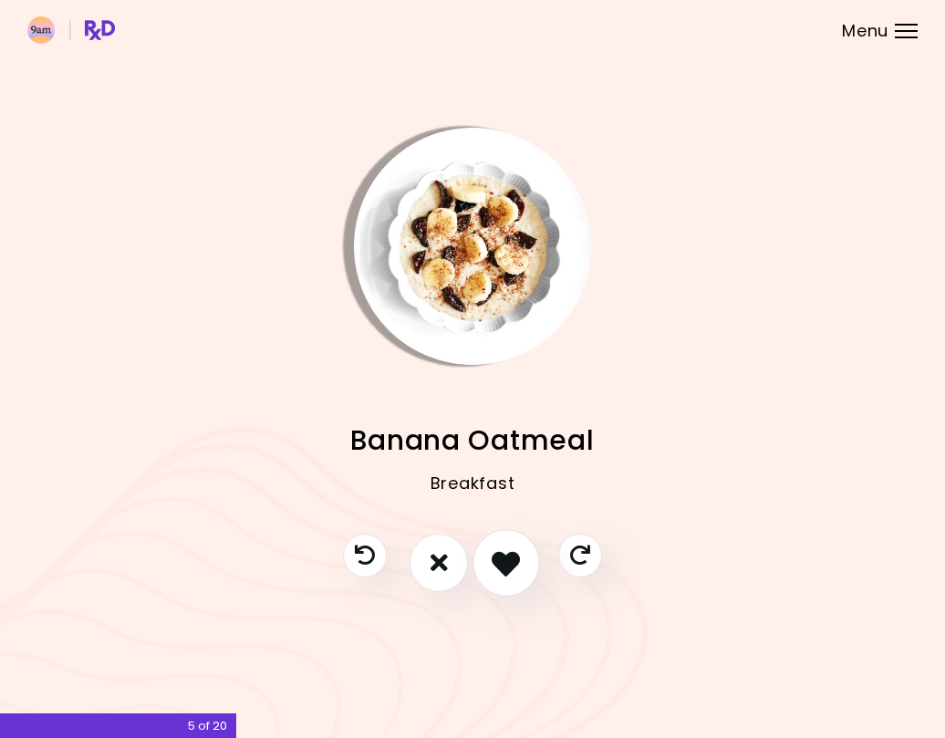
click at [507, 562] on icon "I like this recipe" at bounding box center [505, 562] width 28 height 28
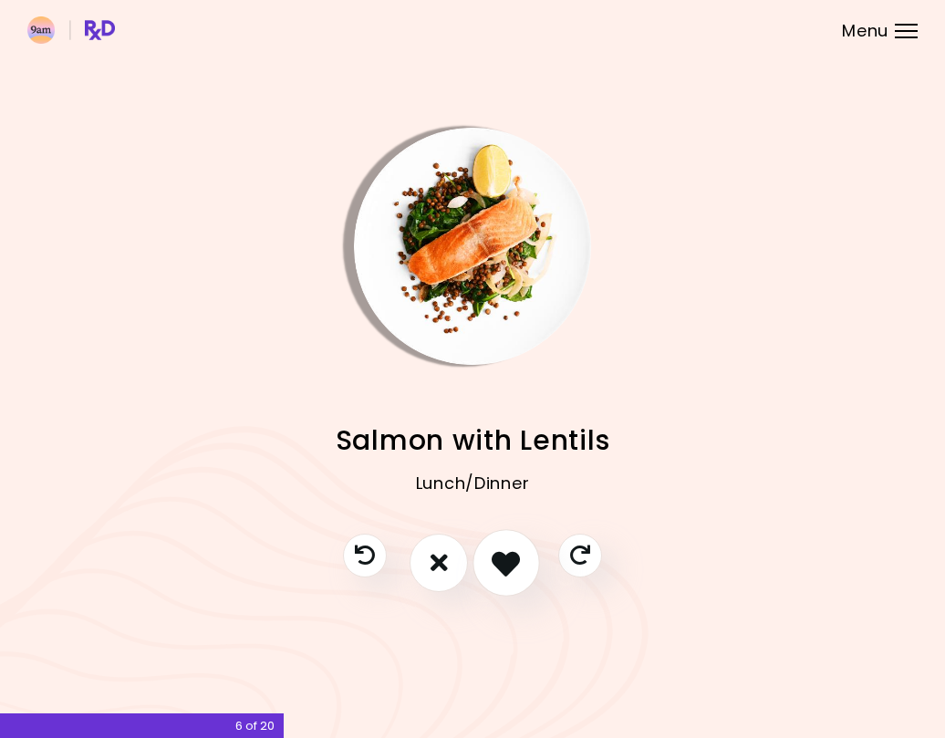
click at [506, 561] on icon "I like this recipe" at bounding box center [505, 562] width 28 height 28
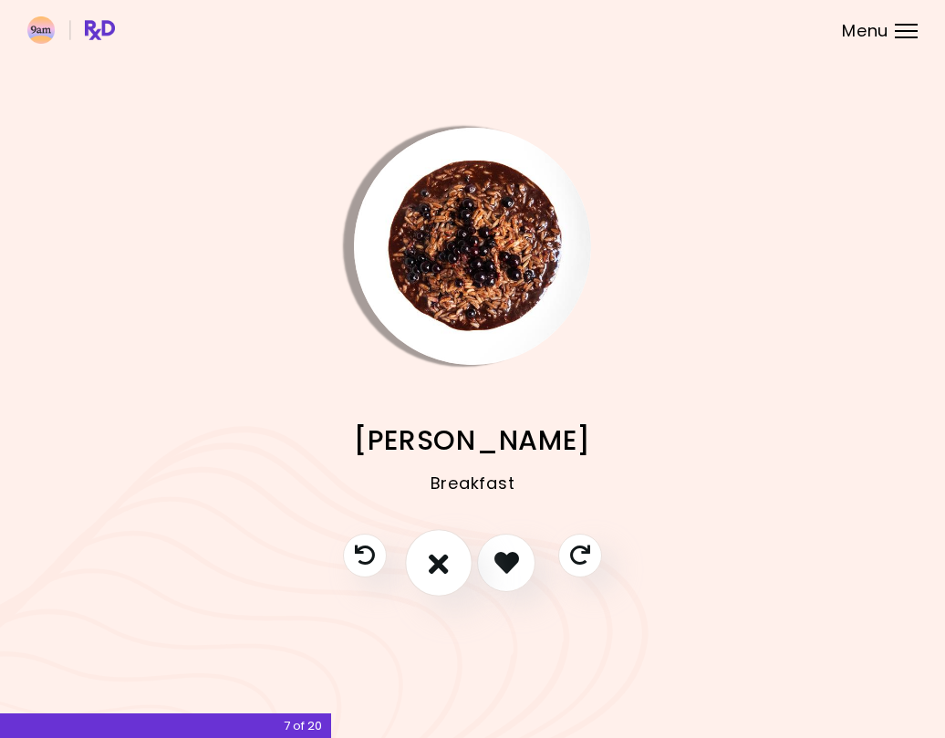
click at [437, 572] on icon "I don't like this recipe" at bounding box center [438, 562] width 20 height 28
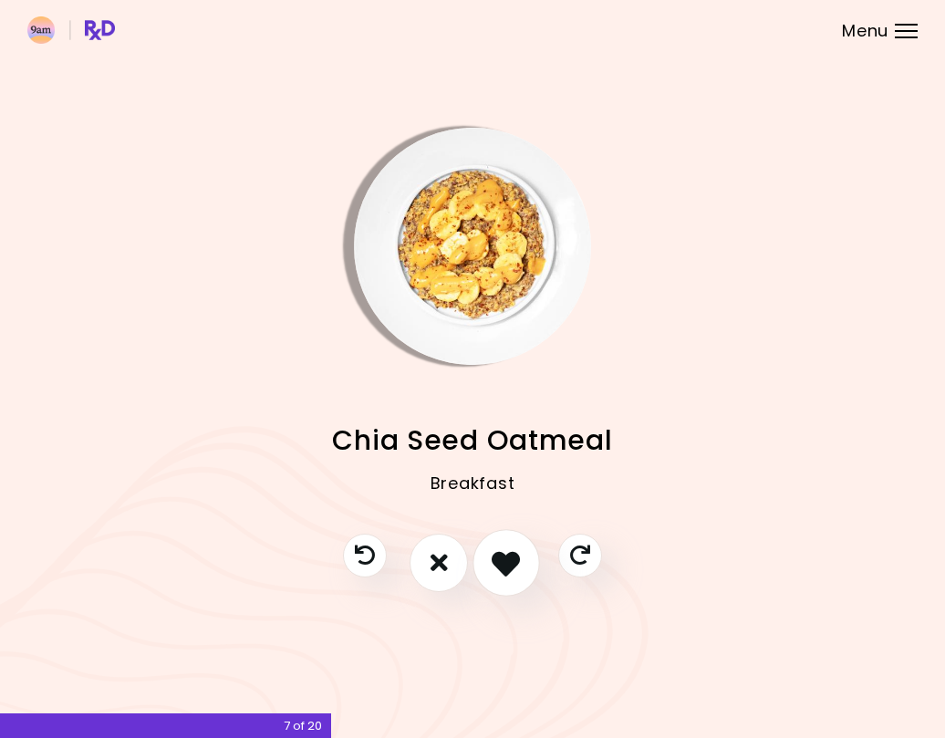
click at [498, 564] on icon "I like this recipe" at bounding box center [505, 562] width 28 height 28
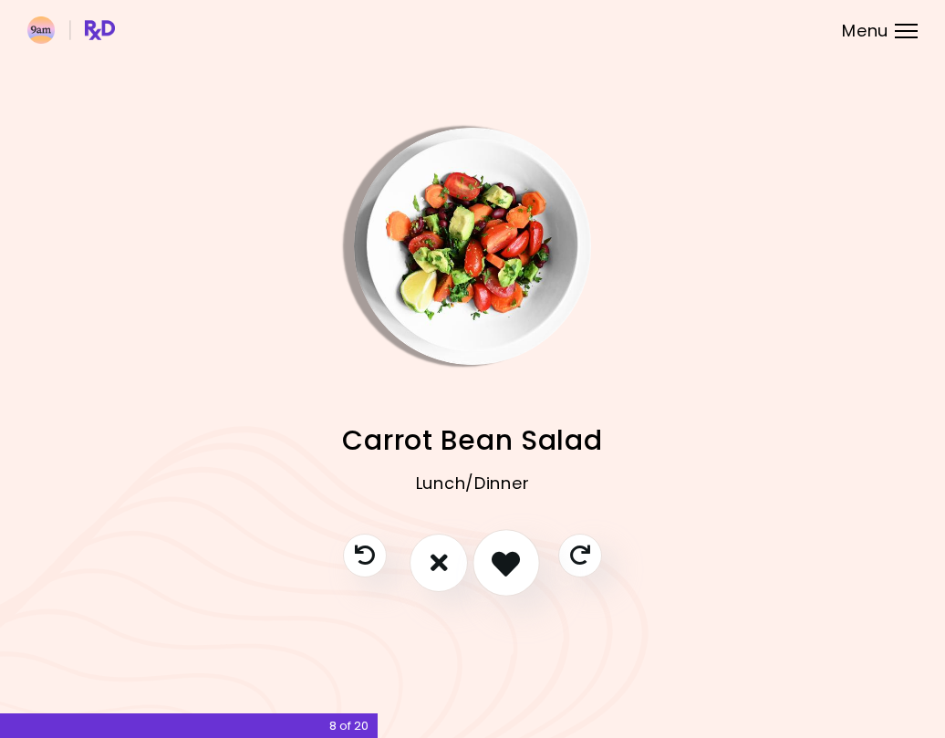
click at [498, 564] on icon "I like this recipe" at bounding box center [505, 562] width 28 height 28
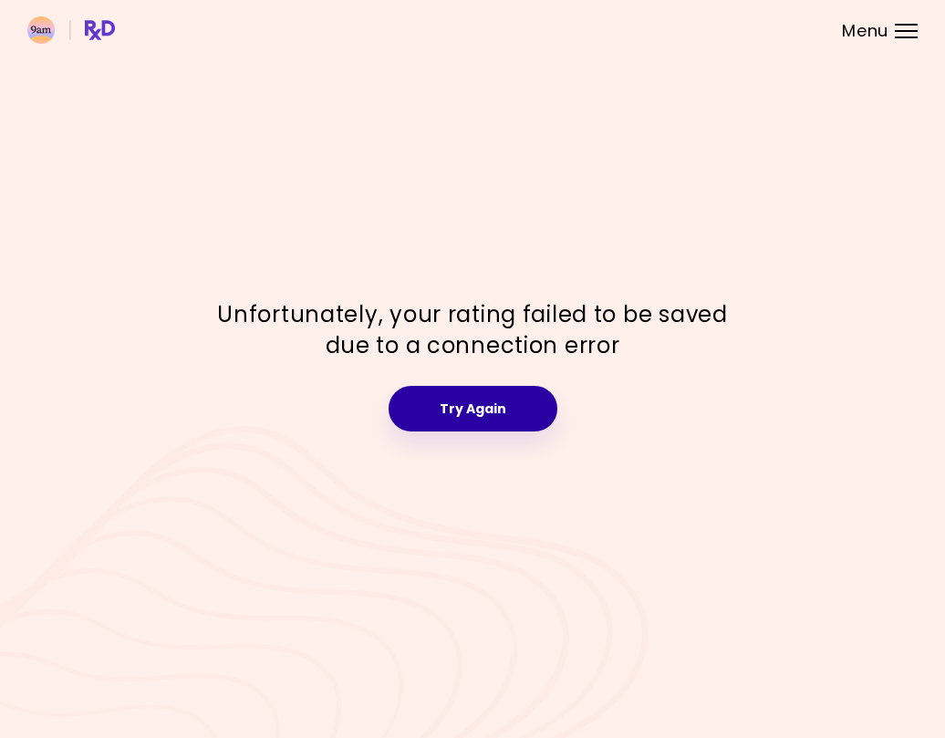
click at [477, 415] on button "Try Again" at bounding box center [472, 409] width 169 height 46
click at [477, 407] on button "Try Again" at bounding box center [472, 409] width 169 height 46
click at [479, 414] on button "Try Again" at bounding box center [472, 409] width 169 height 46
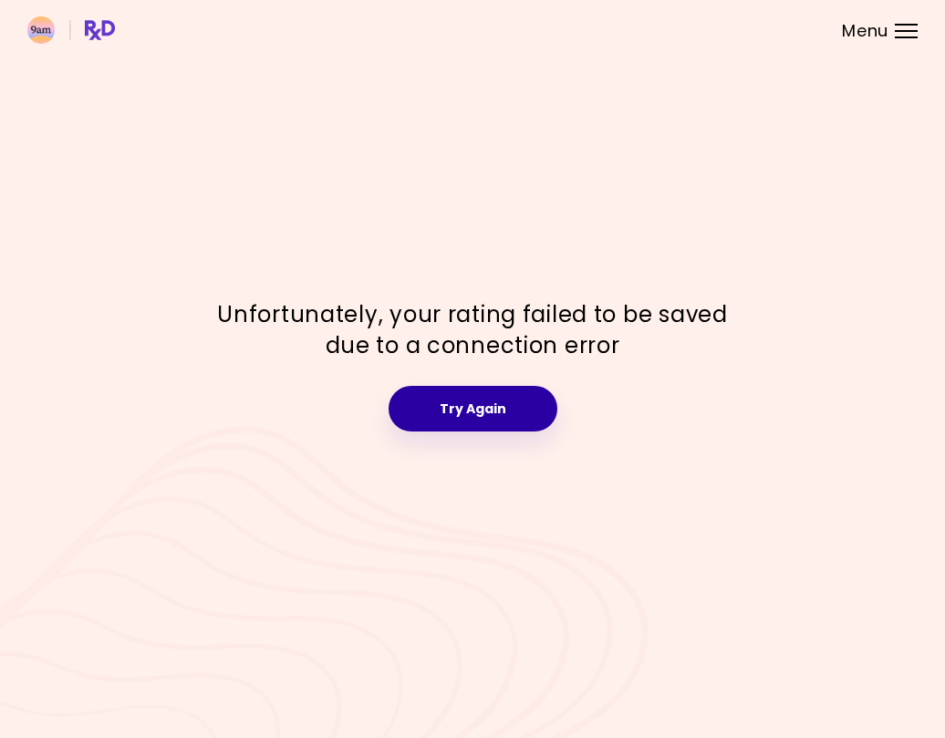
click at [479, 414] on button "Try Again" at bounding box center [472, 409] width 169 height 46
